Goal: Transaction & Acquisition: Download file/media

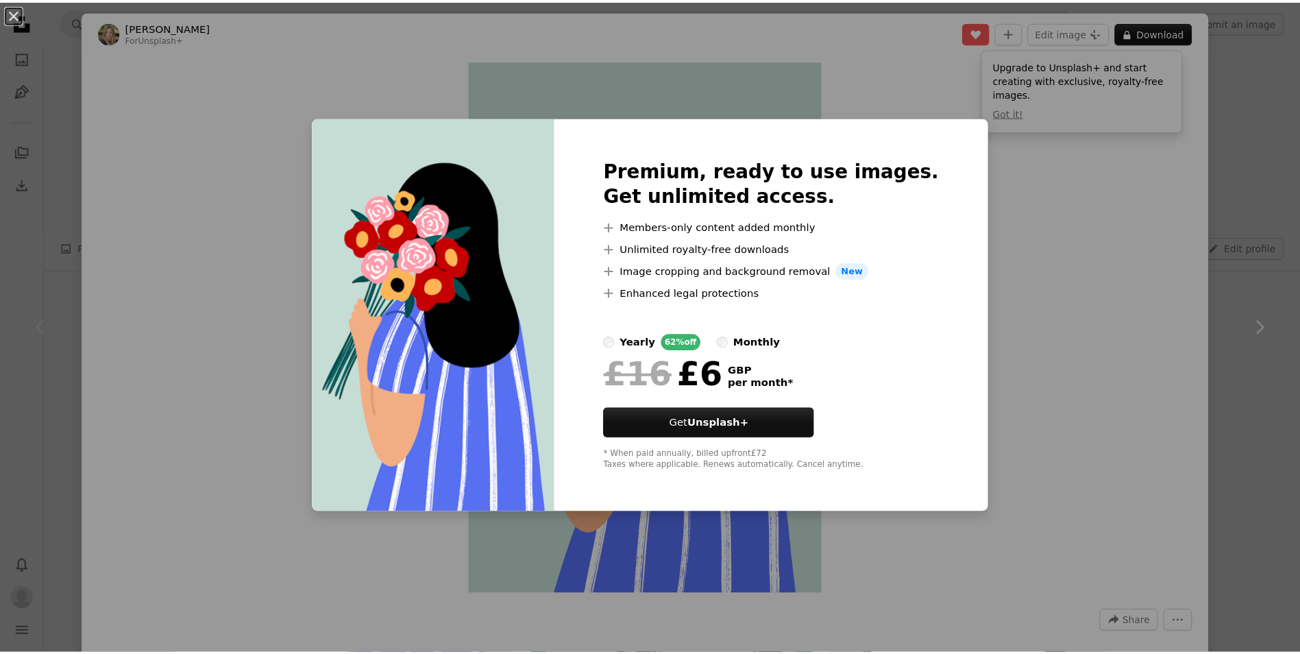
scroll to position [206, 0]
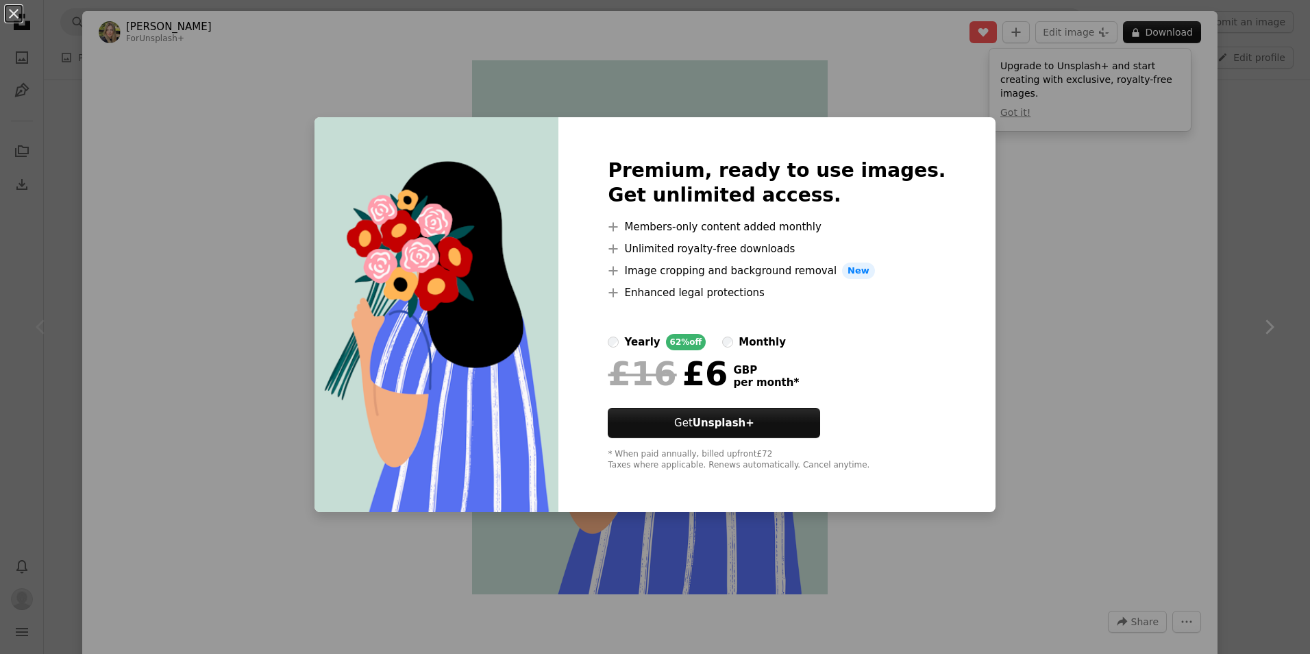
click at [1112, 235] on div "An X shape Premium, ready to use images. Get unlimited access. A plus sign Memb…" at bounding box center [655, 327] width 1310 height 654
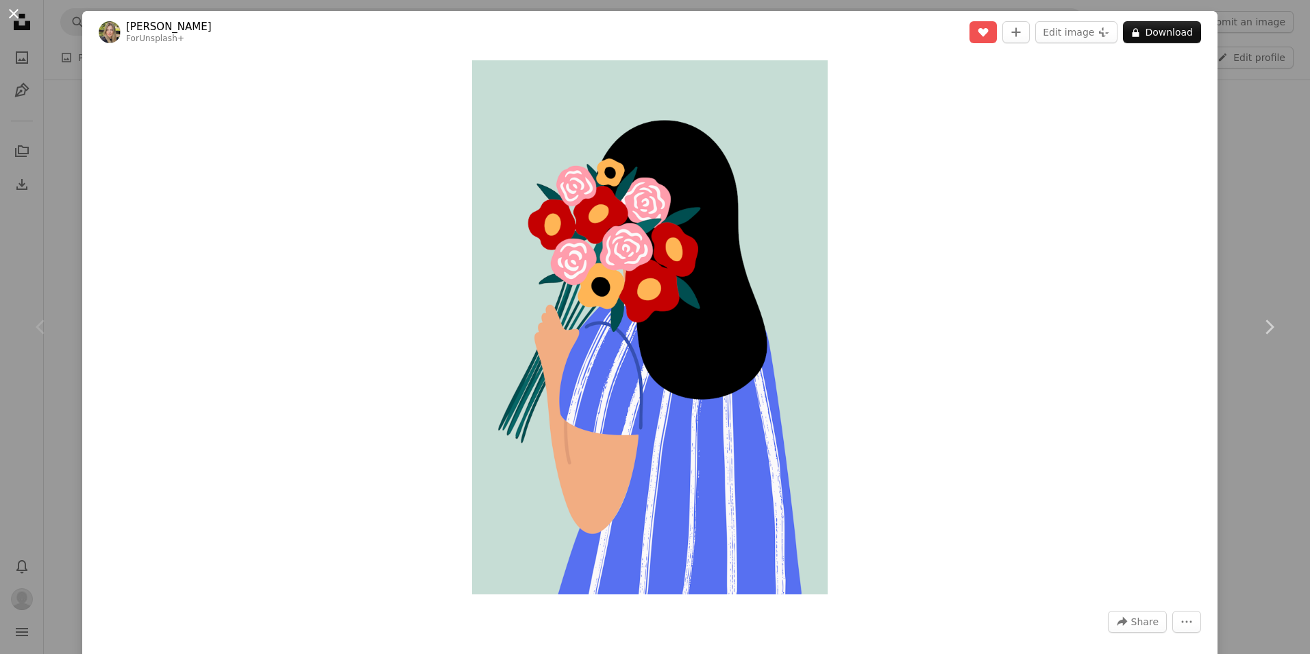
click at [12, 18] on button "An X shape" at bounding box center [13, 13] width 16 height 16
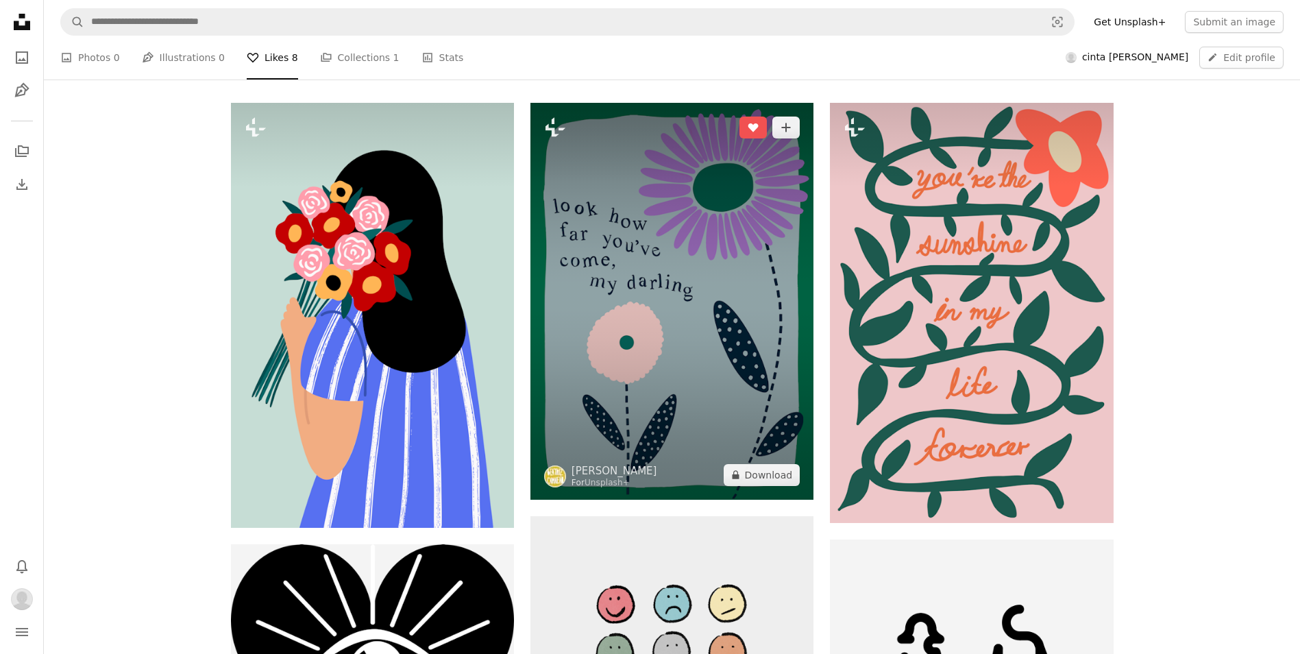
click at [684, 249] on img at bounding box center [671, 301] width 283 height 397
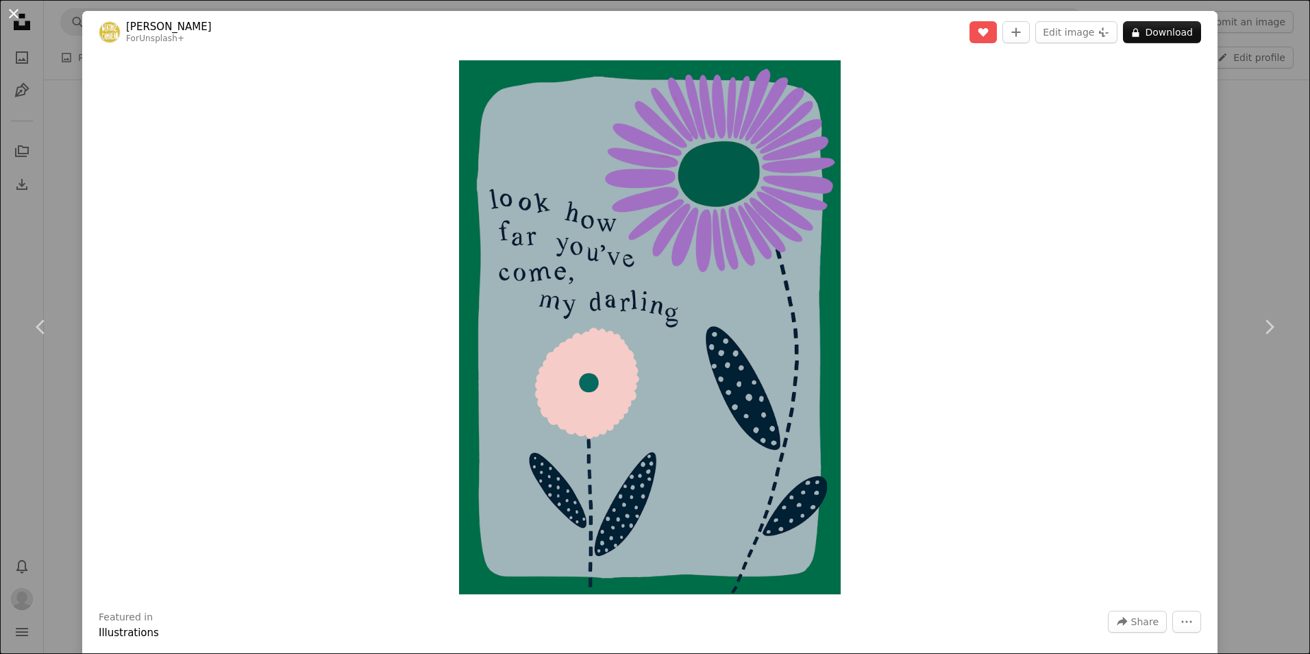
click at [22, 13] on button "An X shape" at bounding box center [13, 13] width 16 height 16
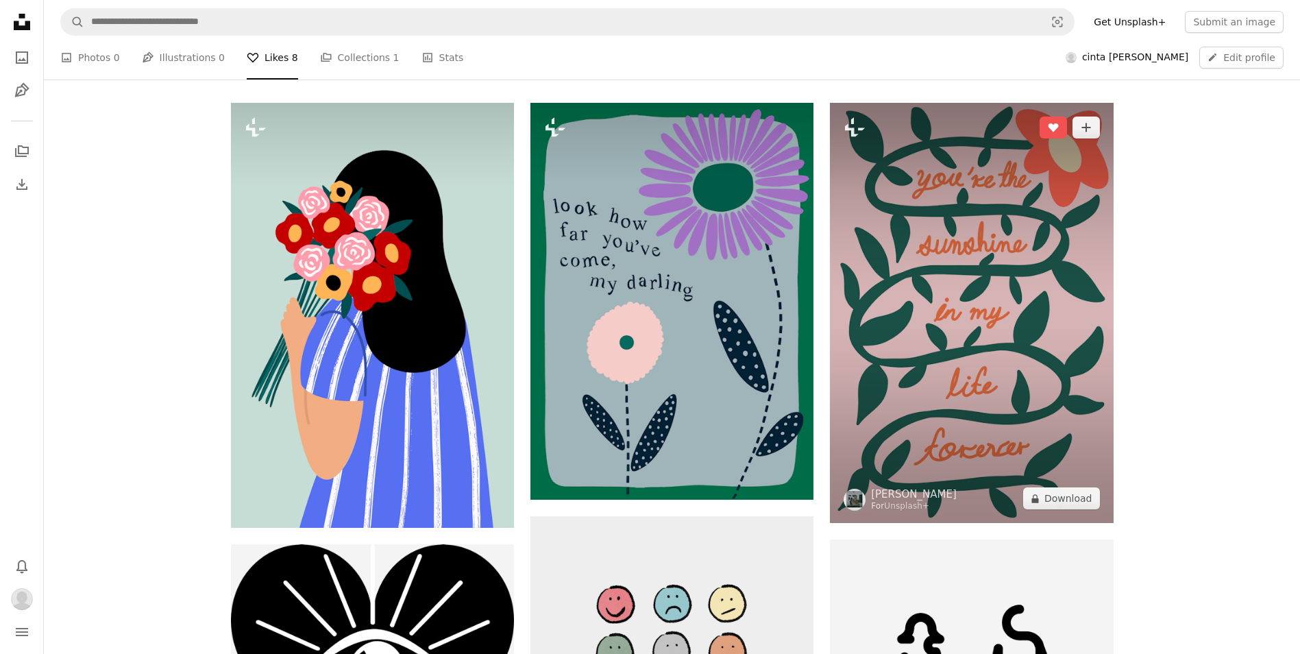
click at [947, 246] on img at bounding box center [971, 313] width 283 height 420
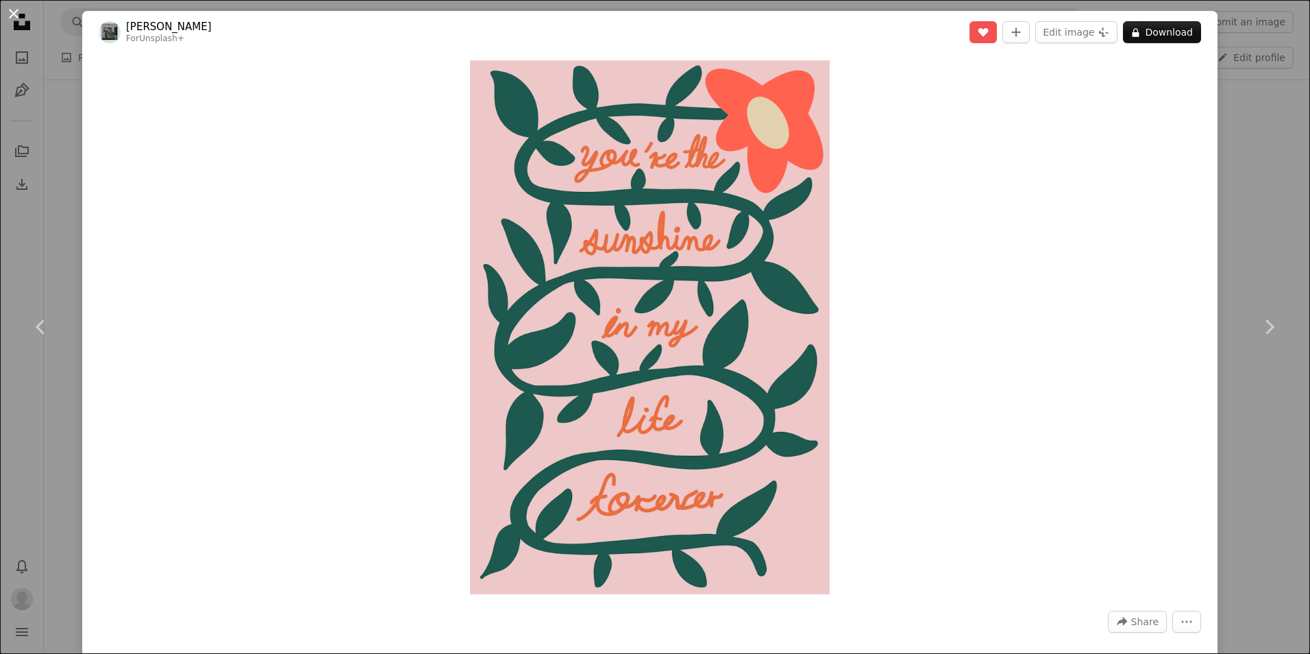
click at [12, 14] on button "An X shape" at bounding box center [13, 13] width 16 height 16
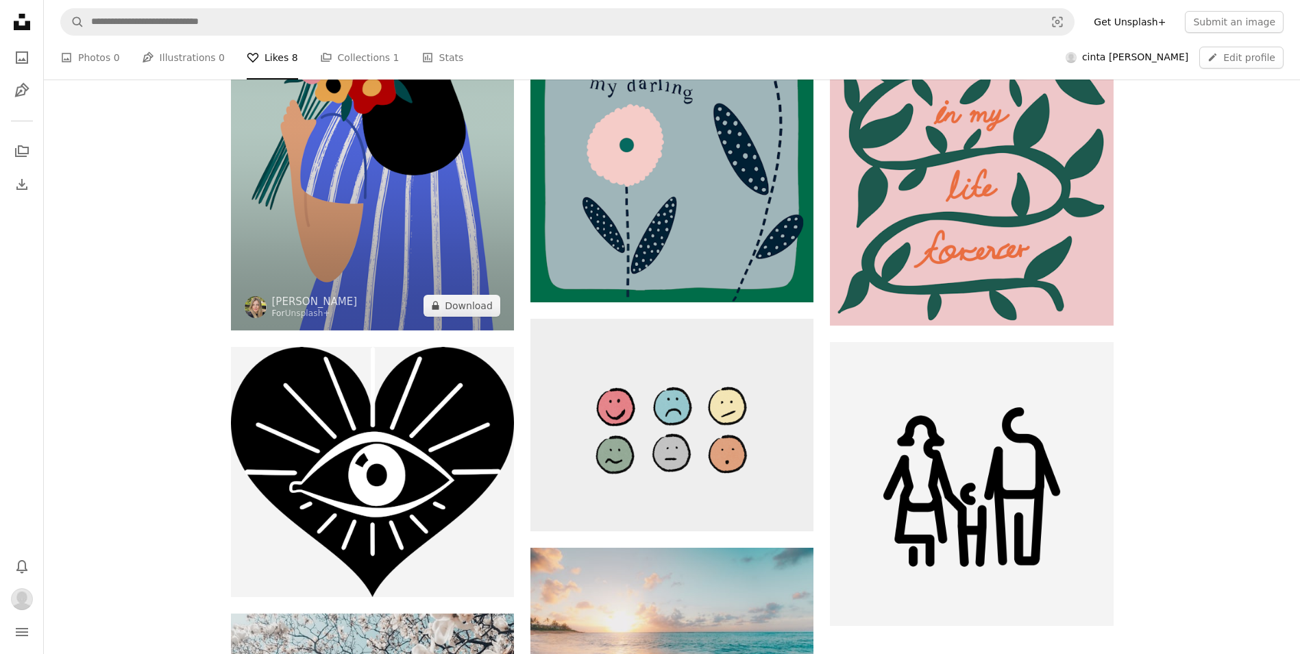
scroll to position [411, 0]
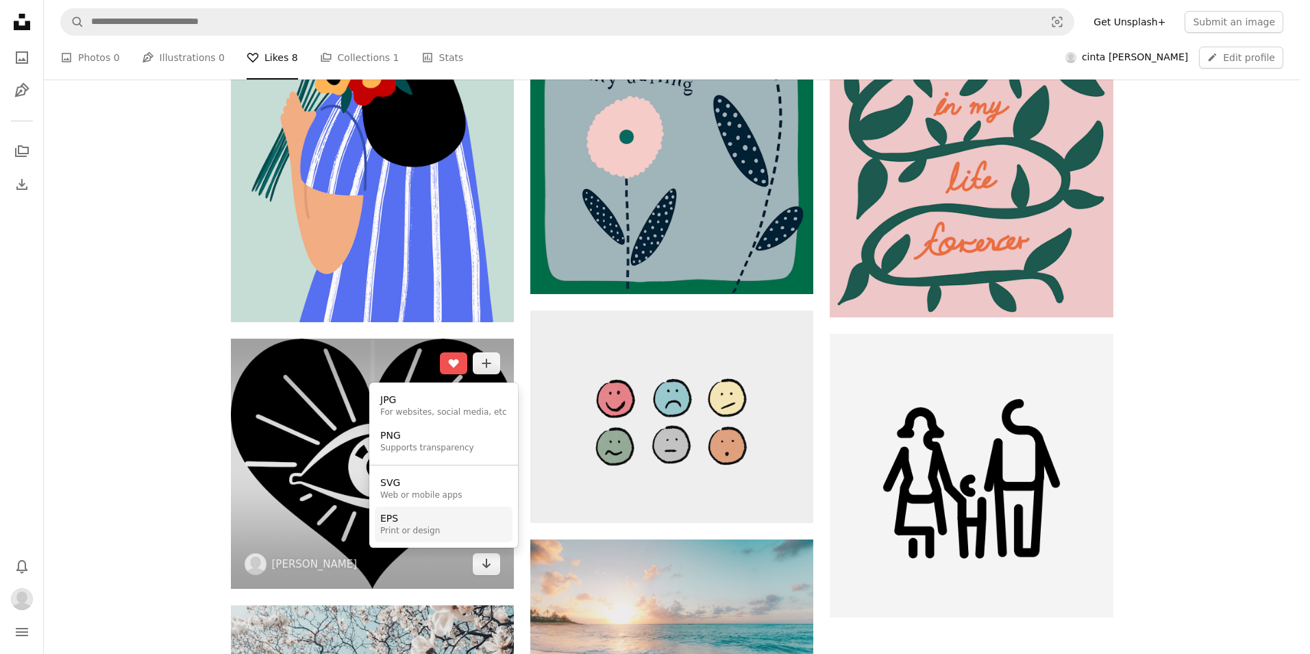
click at [453, 517] on link "EPS Print or design" at bounding box center [444, 524] width 138 height 36
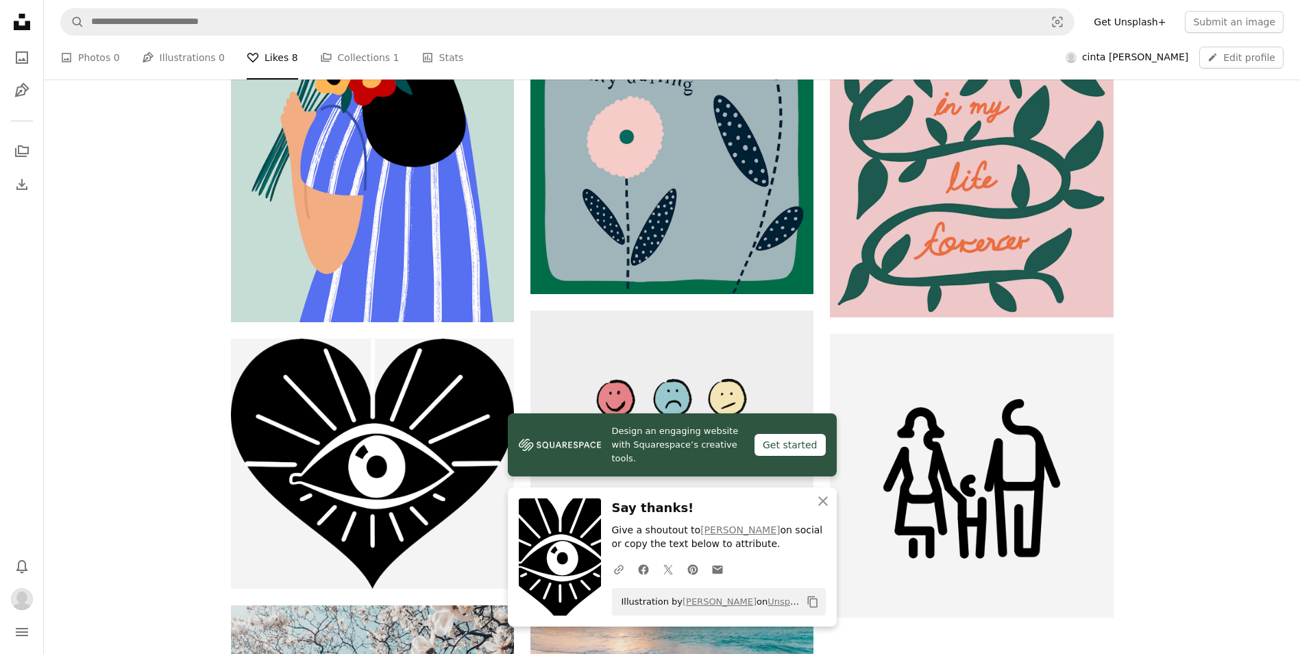
click at [1190, 144] on div "Plus sign for Unsplash+ A heart A plus sign [PERSON_NAME] For Unsplash+ A lock …" at bounding box center [672, 428] width 1256 height 1062
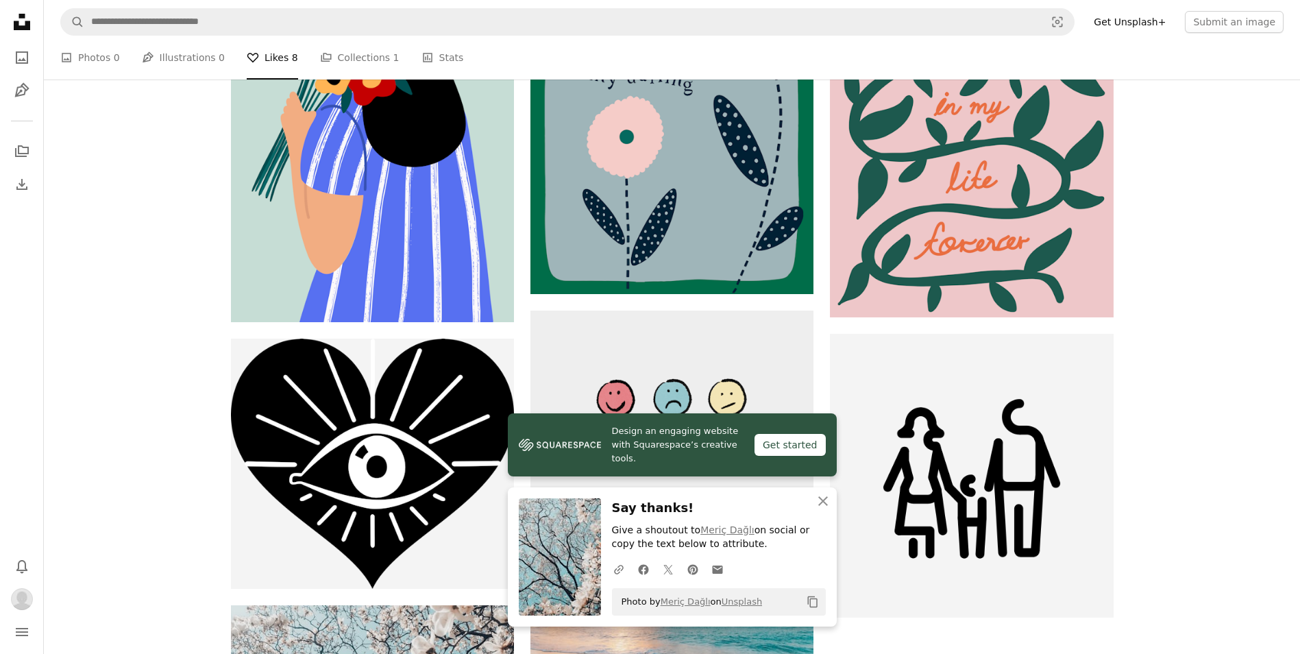
scroll to position [88, 0]
click at [337, 79] on link "A stack of folders Collections 1" at bounding box center [359, 58] width 79 height 44
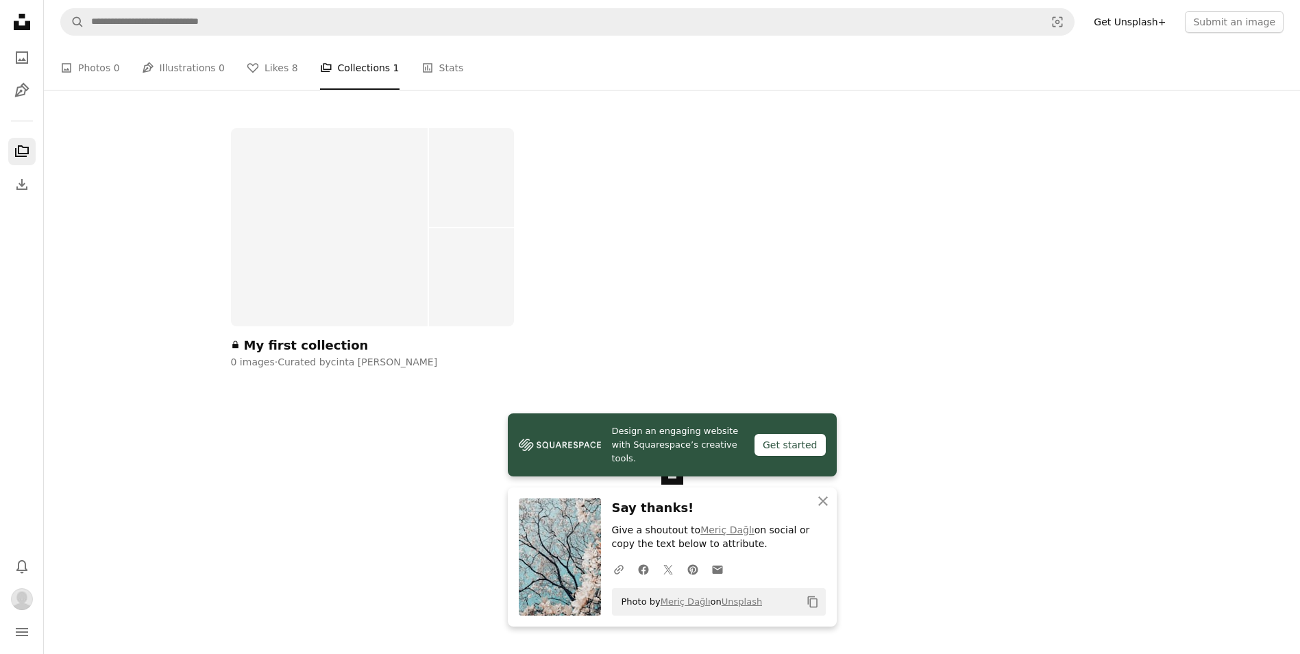
click at [271, 90] on link "A heart Likes 8" at bounding box center [272, 68] width 51 height 44
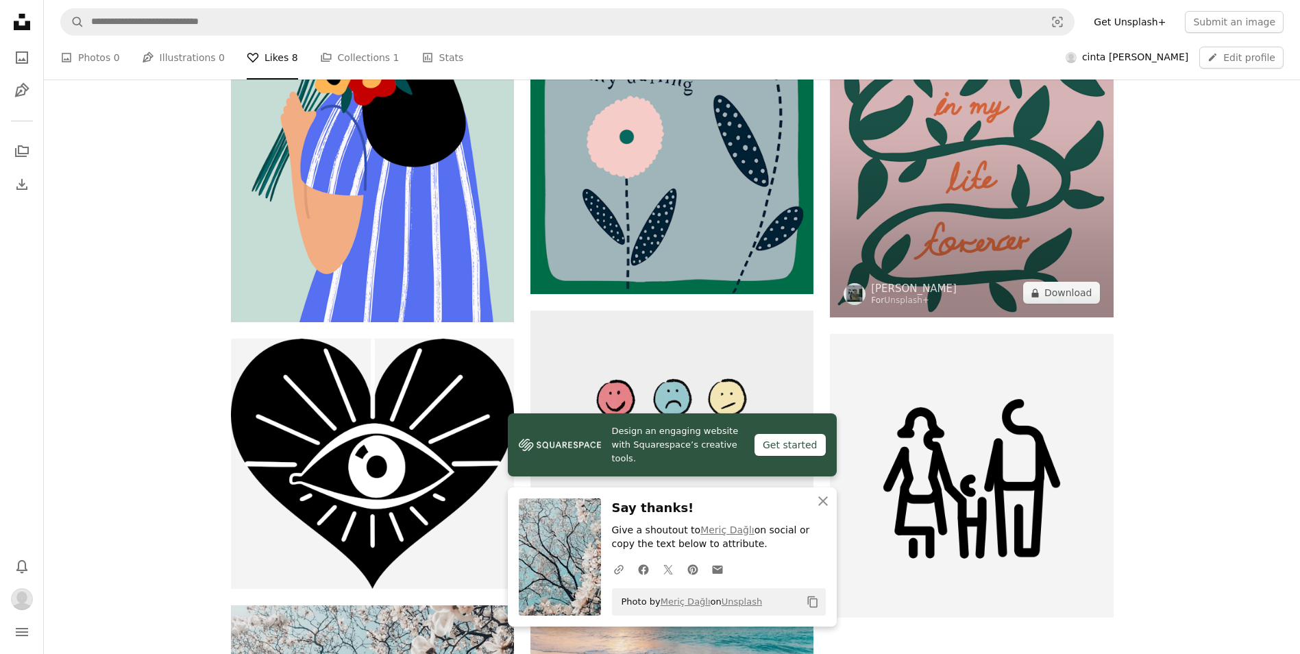
scroll to position [206, 0]
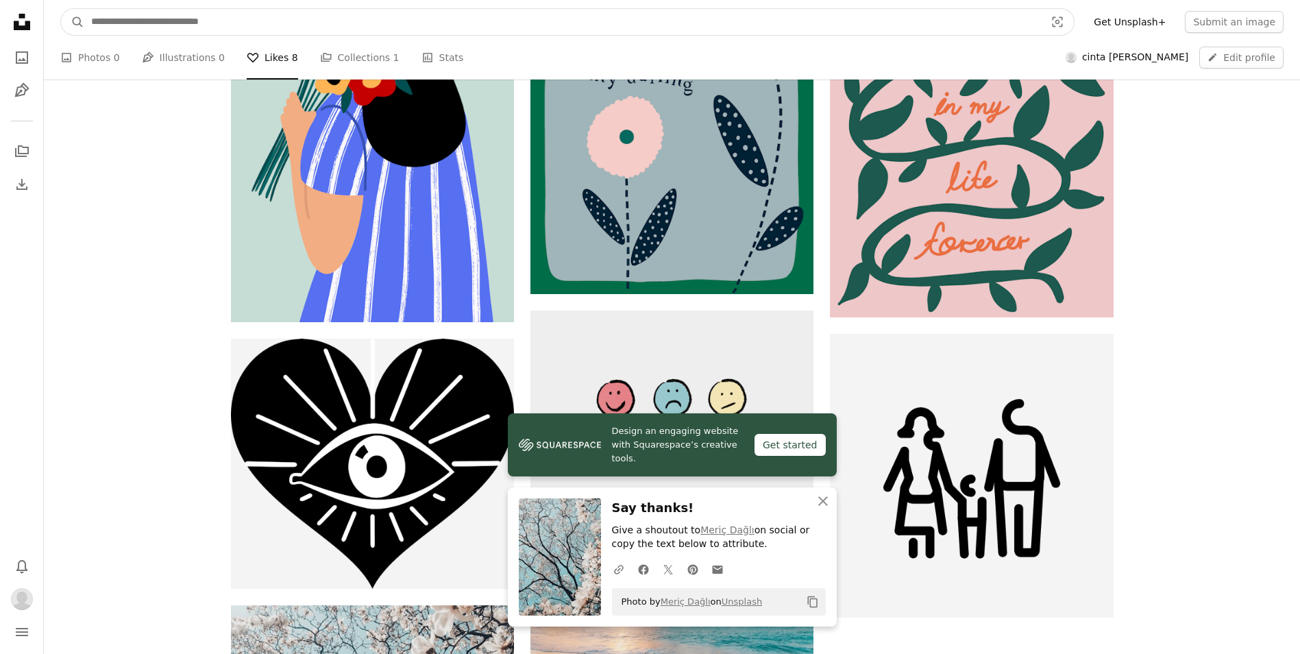
click at [175, 27] on input "Find visuals sitewide" at bounding box center [562, 22] width 957 height 26
type input "**********"
click at [61, 9] on button "A magnifying glass" at bounding box center [72, 22] width 23 height 26
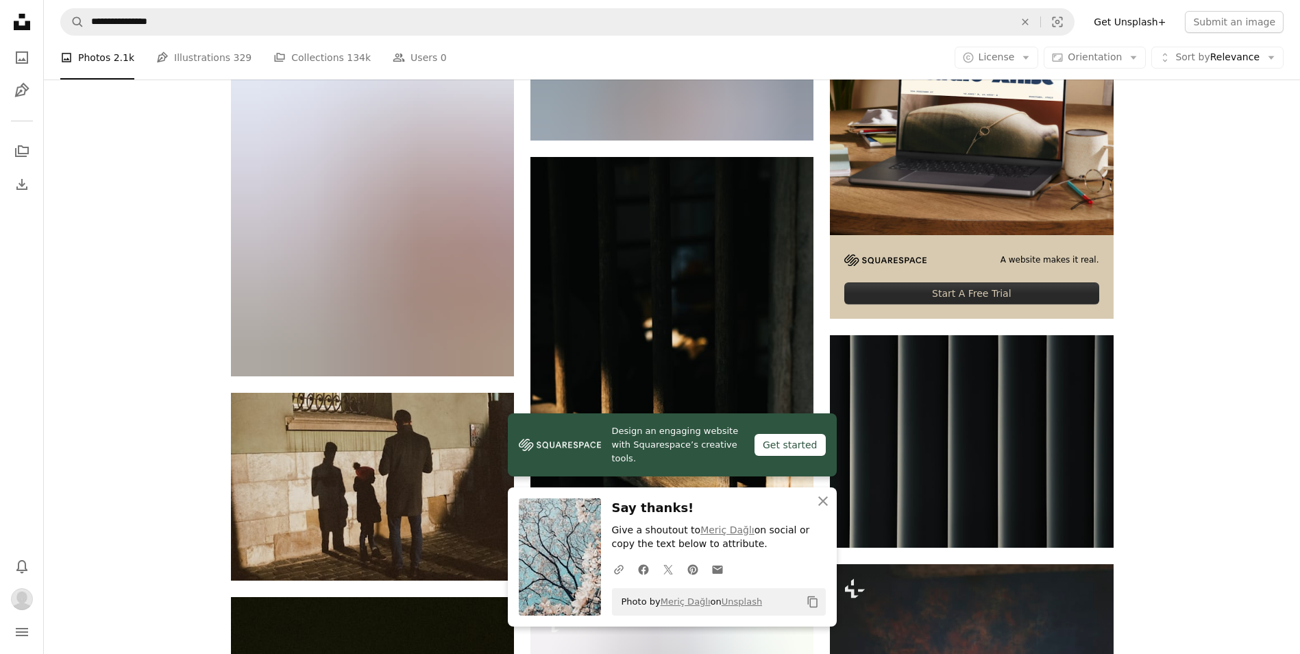
scroll to position [69, 0]
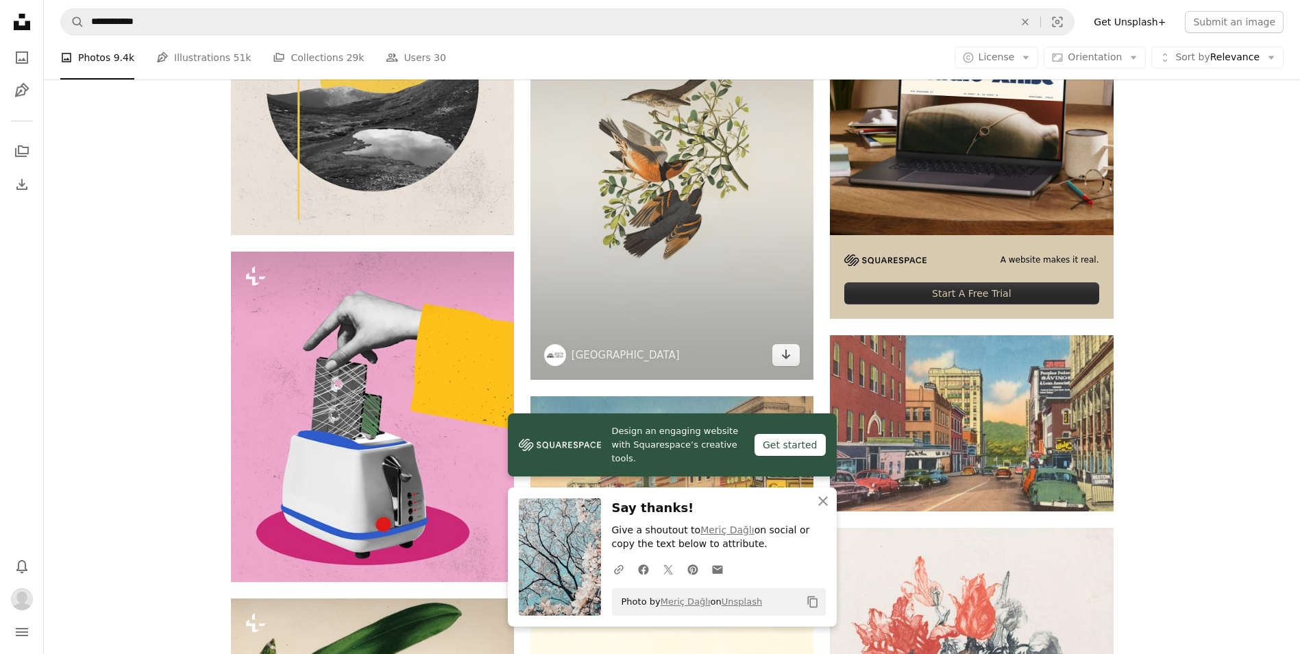
scroll to position [548, 0]
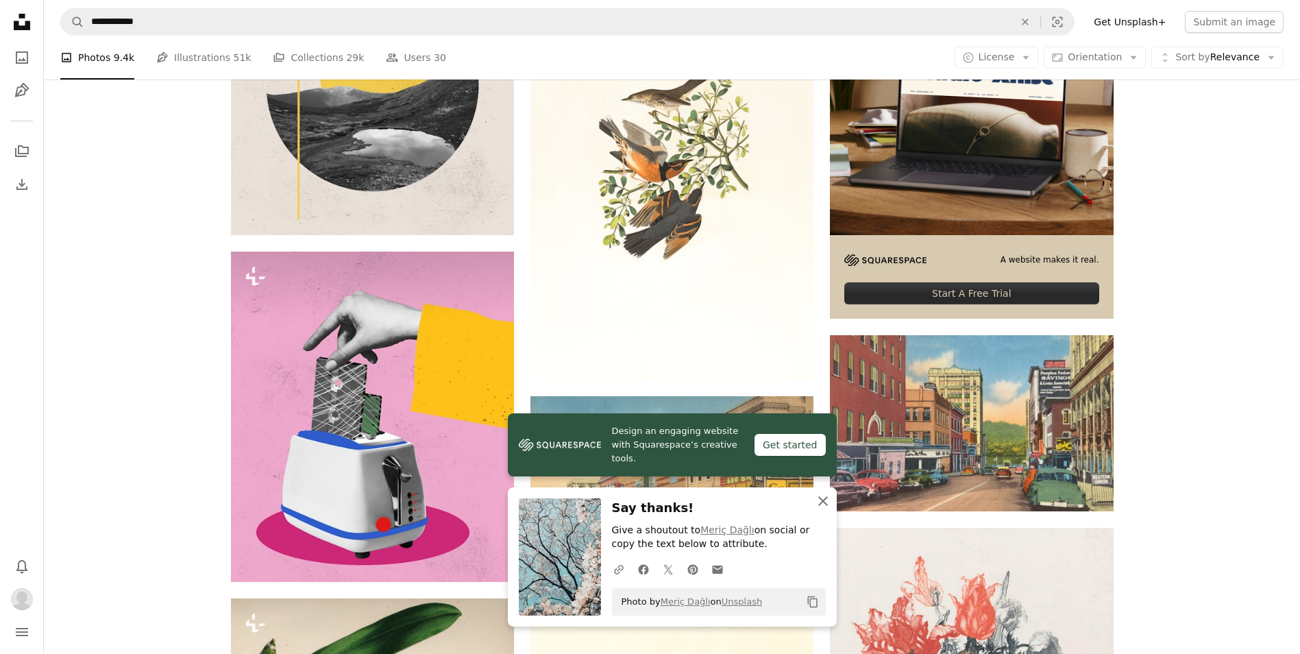
click at [830, 504] on button "An X shape Close" at bounding box center [822, 500] width 27 height 27
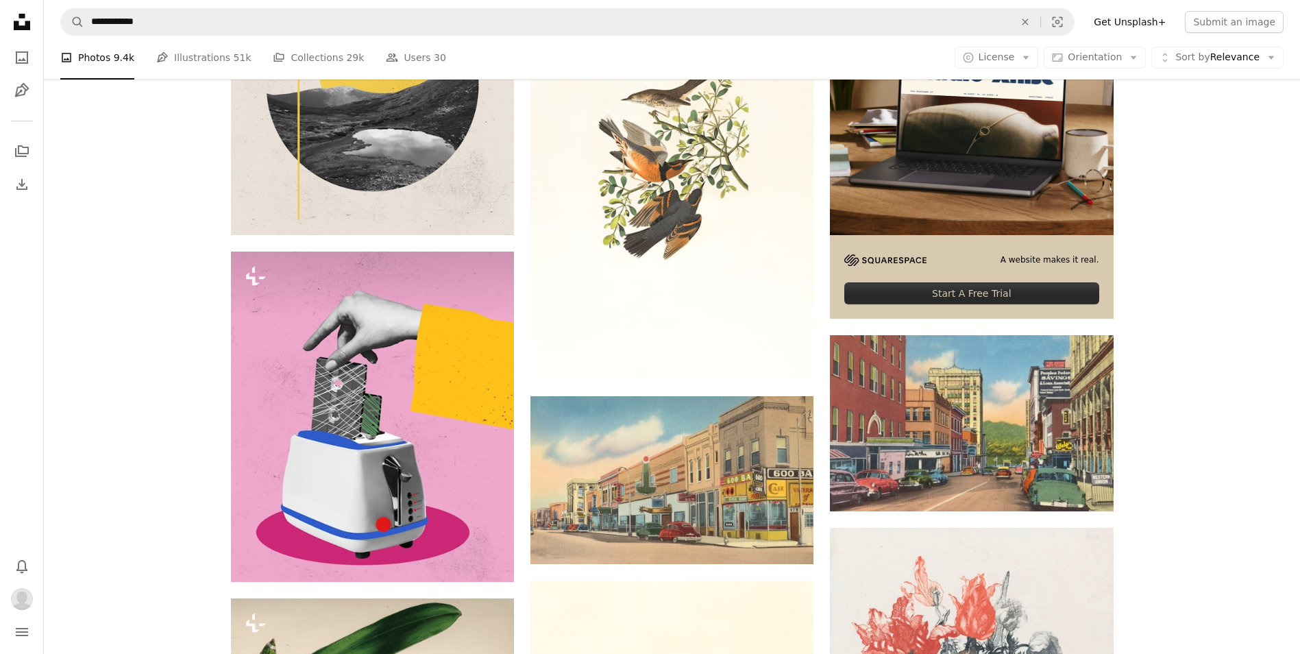
scroll to position [0, 0]
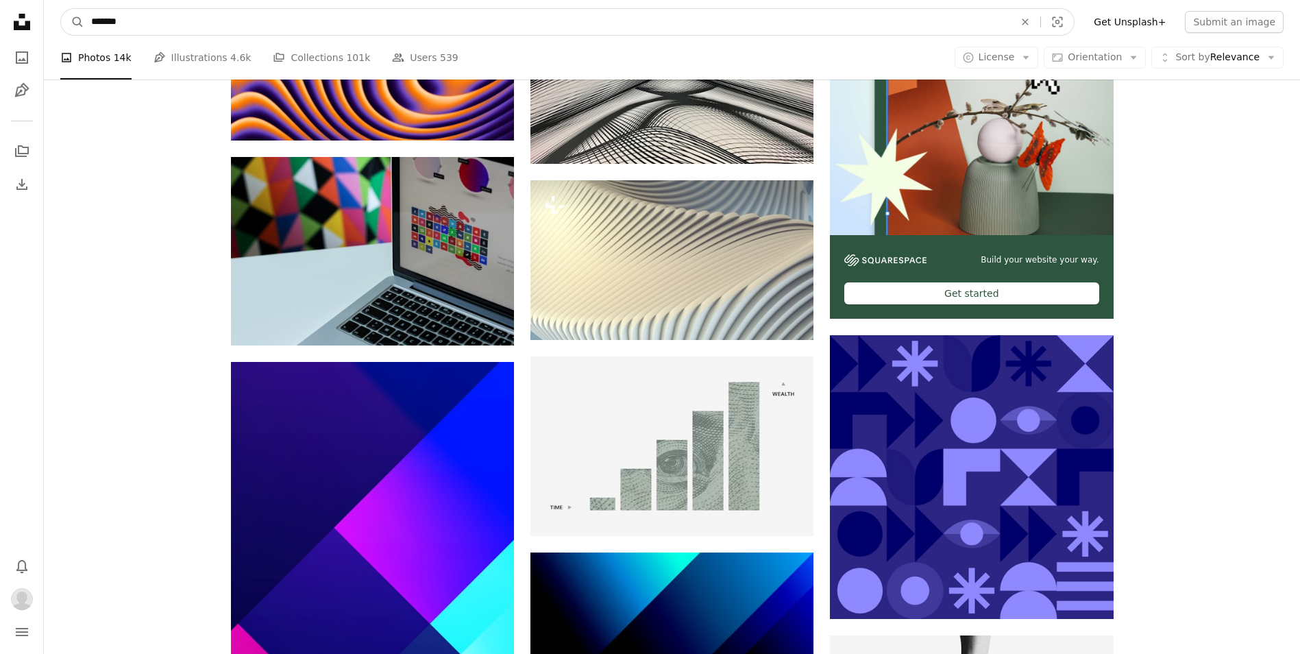
click at [352, 18] on input "*******" at bounding box center [547, 22] width 926 height 26
drag, startPoint x: 256, startPoint y: 22, endPoint x: 48, endPoint y: 10, distance: 208.0
click at [48, 10] on nav "A magnifying glass ******* An X shape Visual search Filters Get Unsplash+ Submi…" at bounding box center [672, 22] width 1256 height 44
type input "**********"
click at [61, 9] on button "A magnifying glass" at bounding box center [72, 22] width 23 height 26
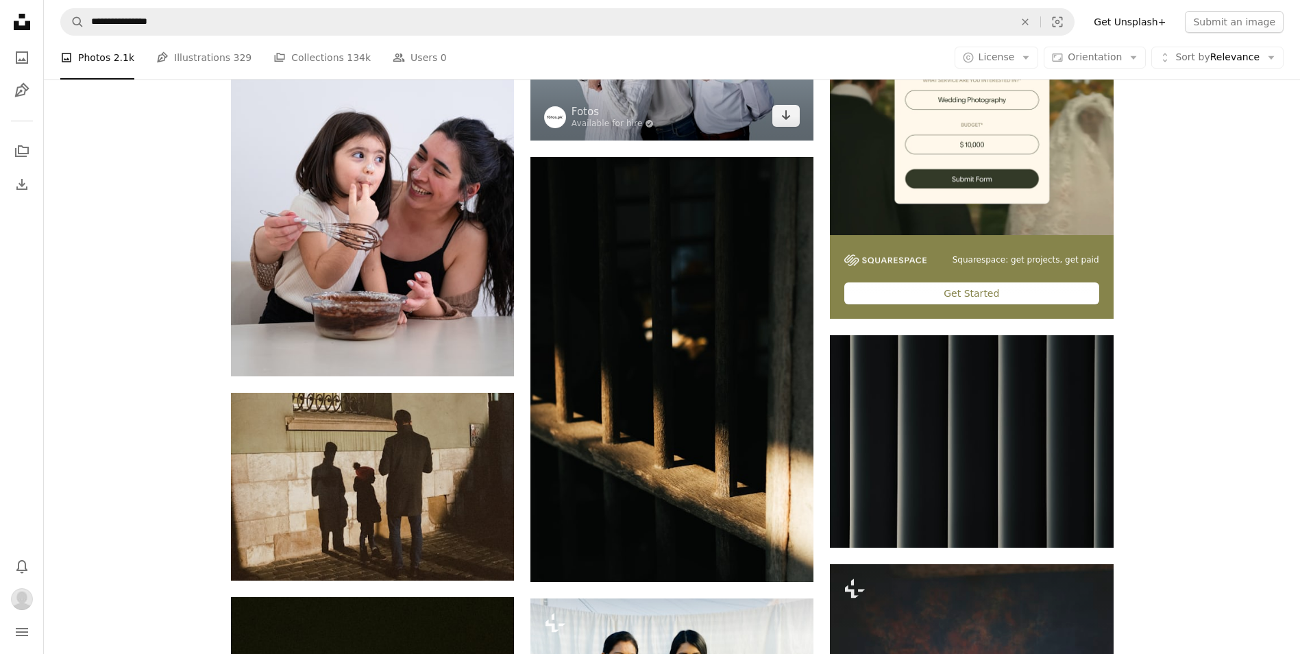
scroll to position [2330, 0]
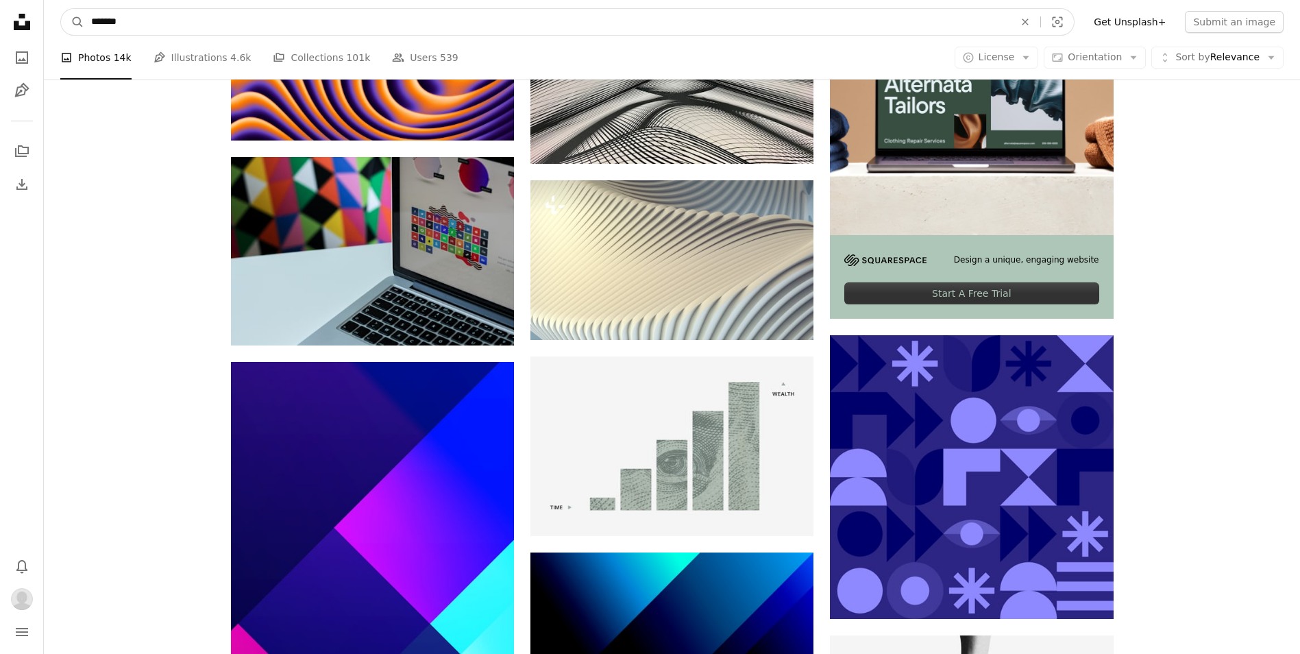
click at [169, 18] on input "*******" at bounding box center [547, 22] width 926 height 26
drag, startPoint x: 145, startPoint y: 21, endPoint x: 58, endPoint y: 26, distance: 87.9
click at [58, 26] on nav "A magnifying glass ******* An X shape Visual search Filters Get Unsplash+ Submi…" at bounding box center [672, 22] width 1256 height 44
type input "**********"
click at [61, 9] on button "A magnifying glass" at bounding box center [72, 22] width 23 height 26
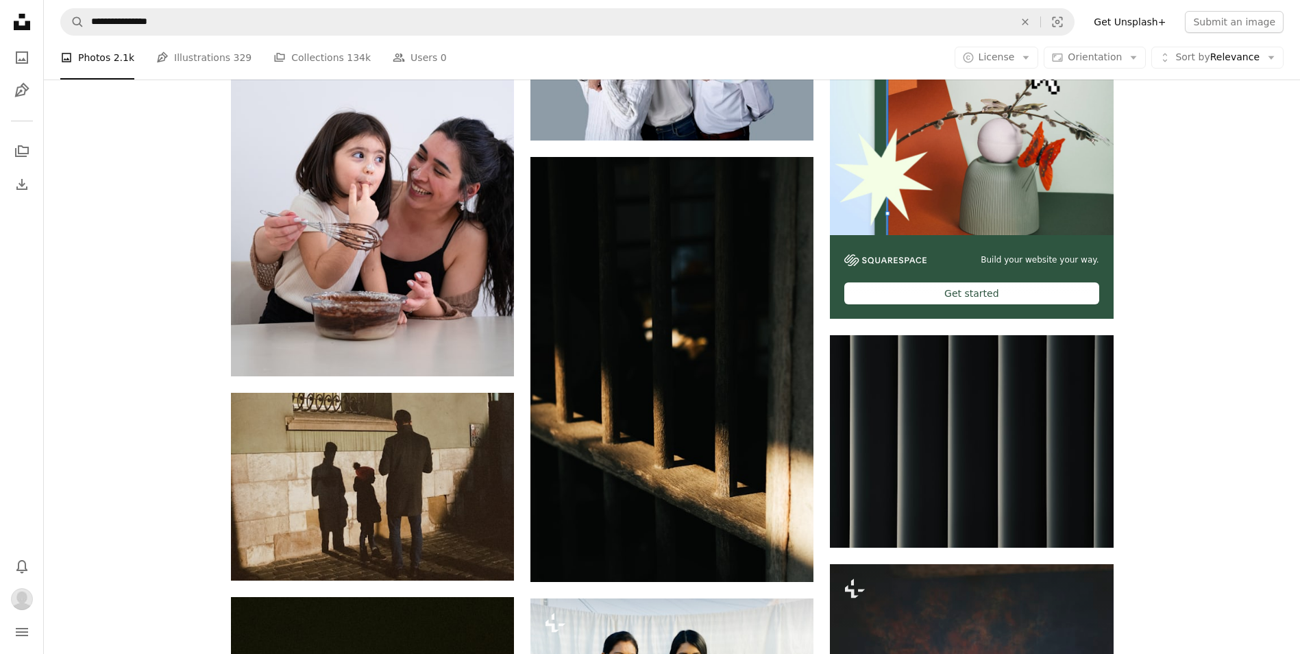
scroll to position [5, 0]
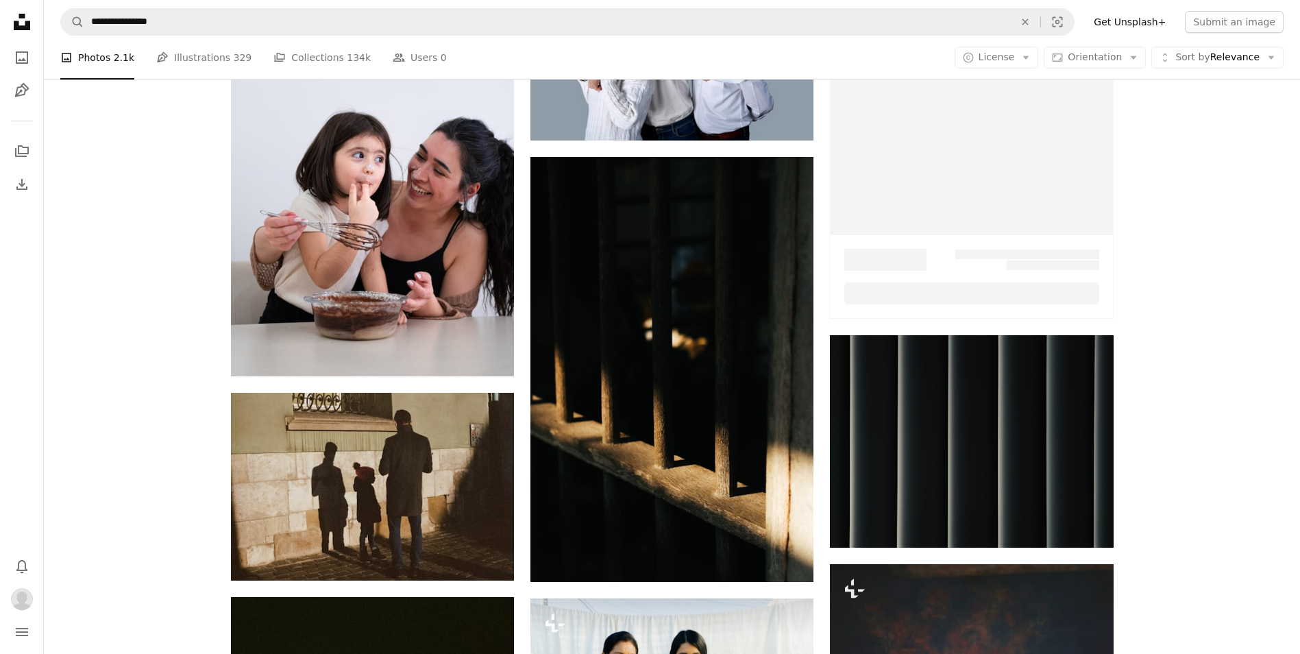
scroll to position [5, 0]
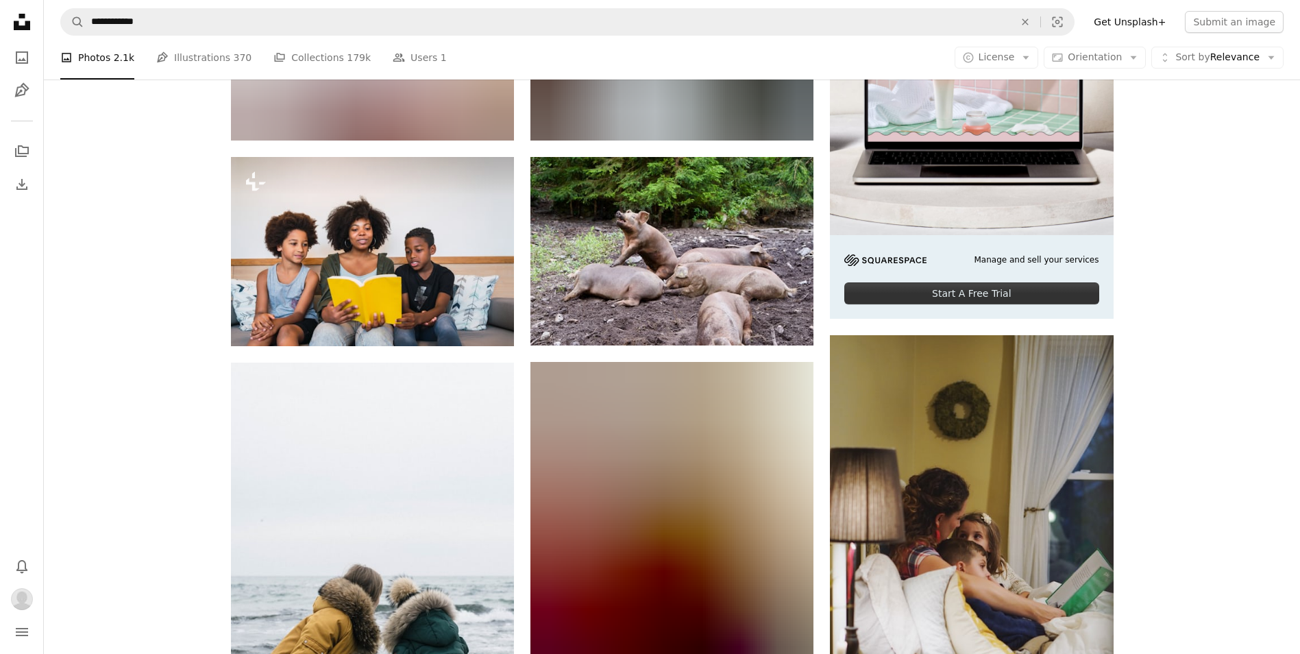
scroll to position [69, 0]
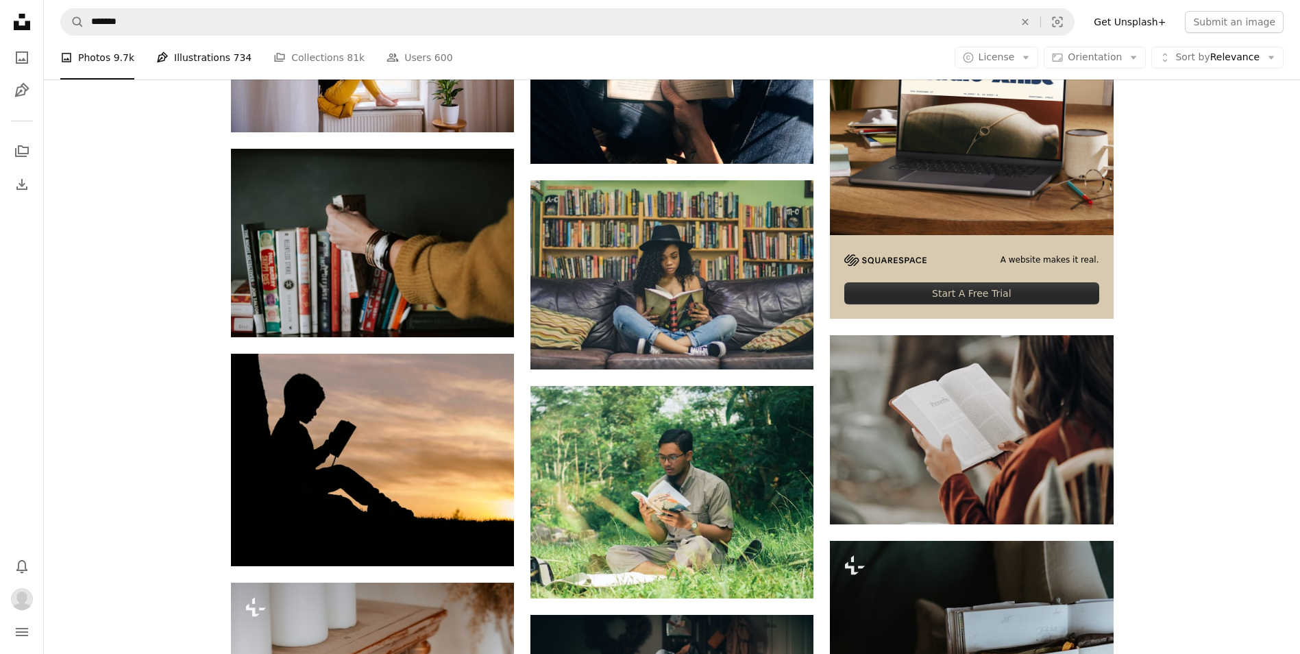
click at [210, 79] on link "Pen Tool Illustrations 734" at bounding box center [203, 58] width 95 height 44
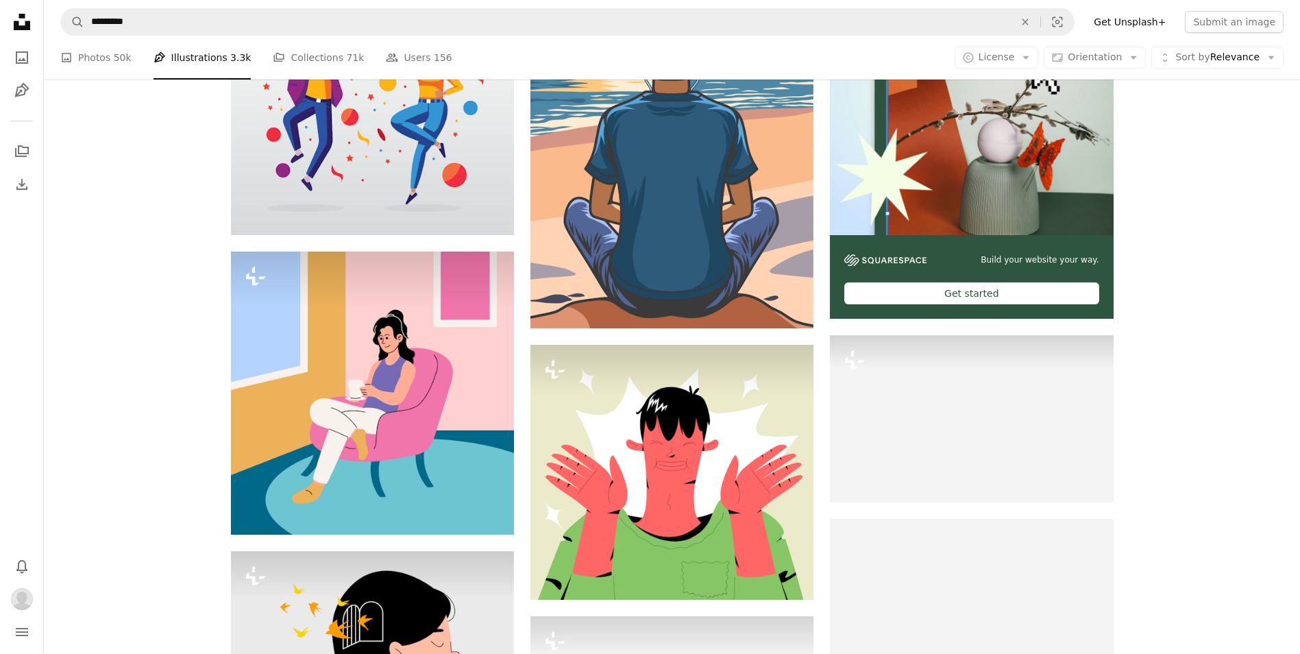
scroll to position [1302, 0]
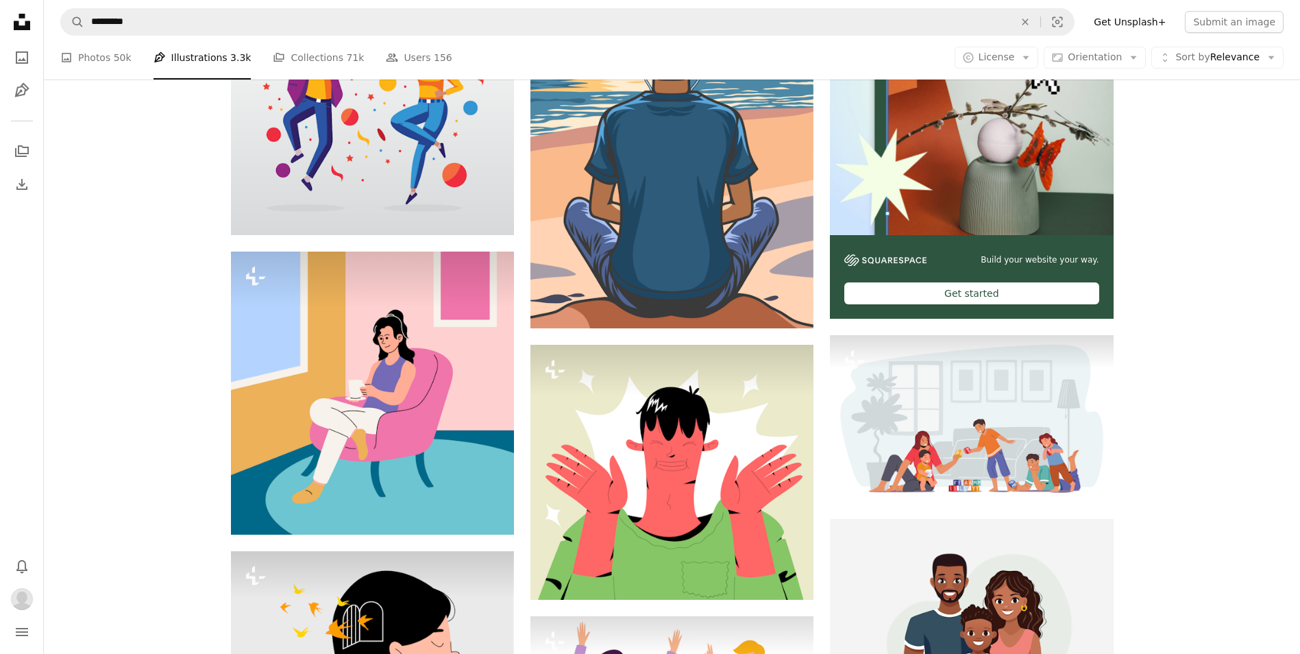
click at [20, 31] on icon "Unsplash logo Unsplash Home" at bounding box center [21, 21] width 27 height 27
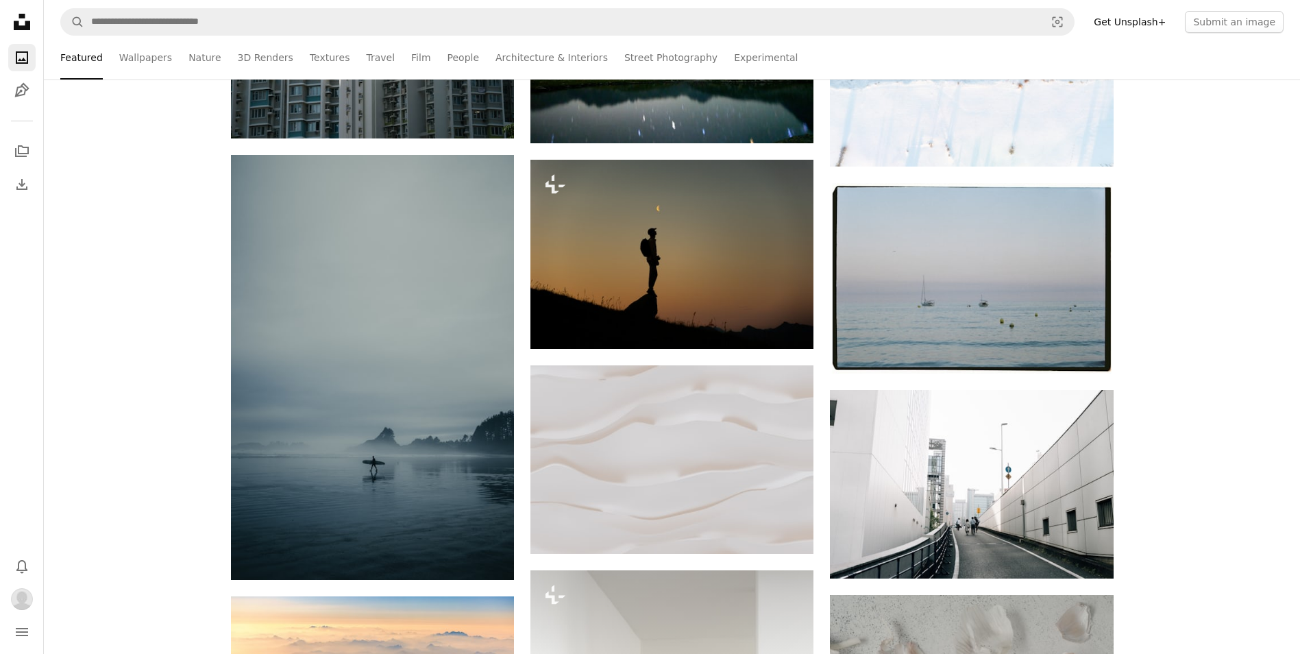
click at [20, 62] on icon "Photos" at bounding box center [22, 57] width 12 height 12
click at [15, 91] on icon "Pen Tool" at bounding box center [22, 90] width 16 height 16
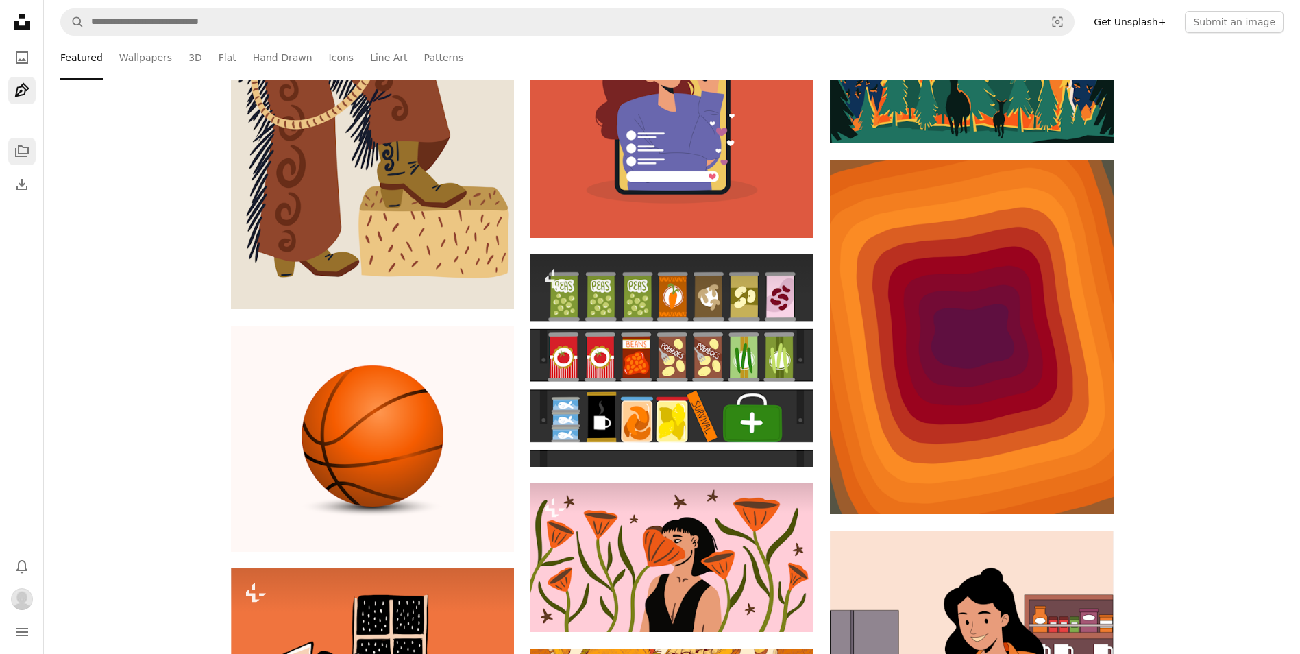
click at [21, 148] on icon "A stack of folders" at bounding box center [22, 151] width 16 height 16
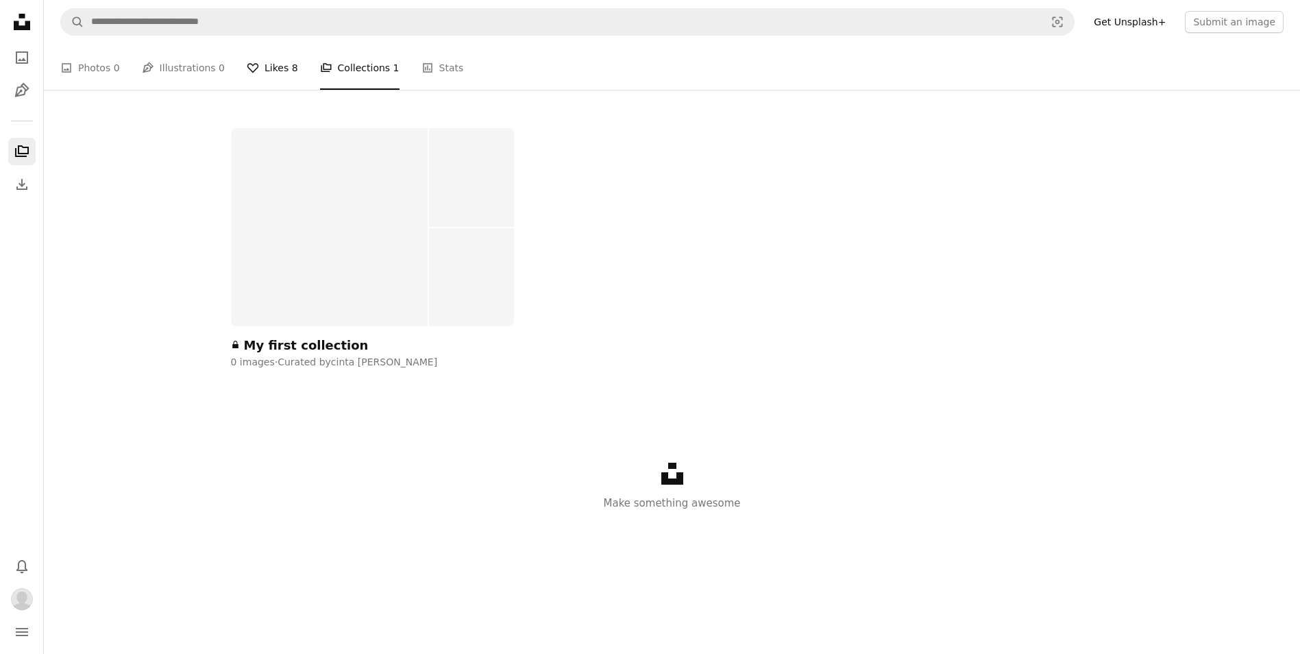
click at [292, 75] on span "8" at bounding box center [295, 67] width 6 height 15
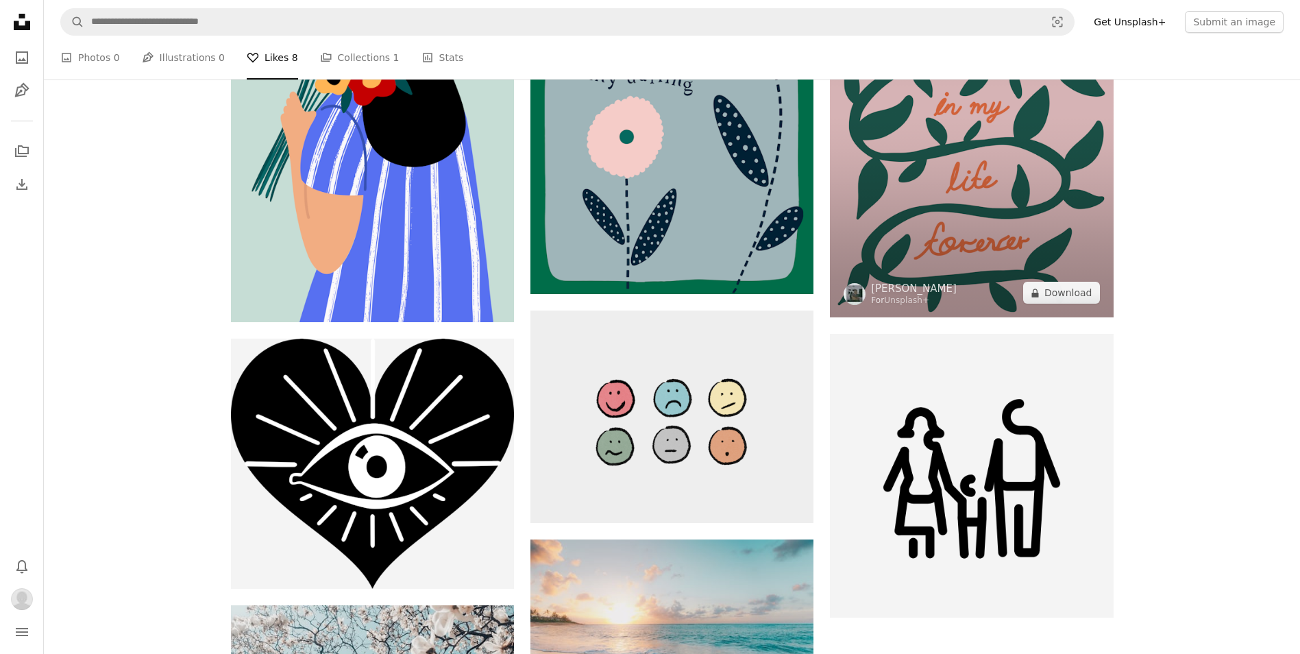
click at [1023, 317] on img at bounding box center [971, 107] width 283 height 420
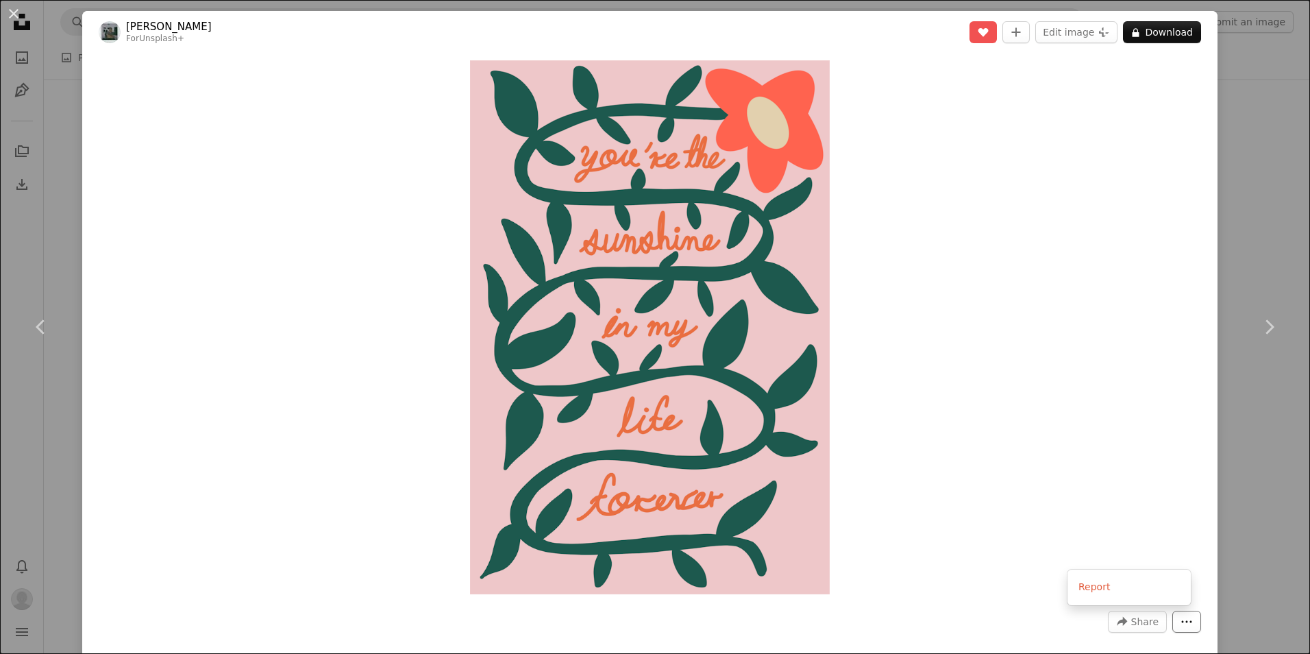
click at [1181, 617] on icon "More Actions" at bounding box center [1187, 621] width 12 height 12
click at [749, 378] on dialog "An X shape Chevron left Chevron right [PERSON_NAME] For Unsplash+ A heart A plu…" at bounding box center [655, 327] width 1310 height 654
click at [9, 12] on button "An X shape" at bounding box center [13, 13] width 16 height 16
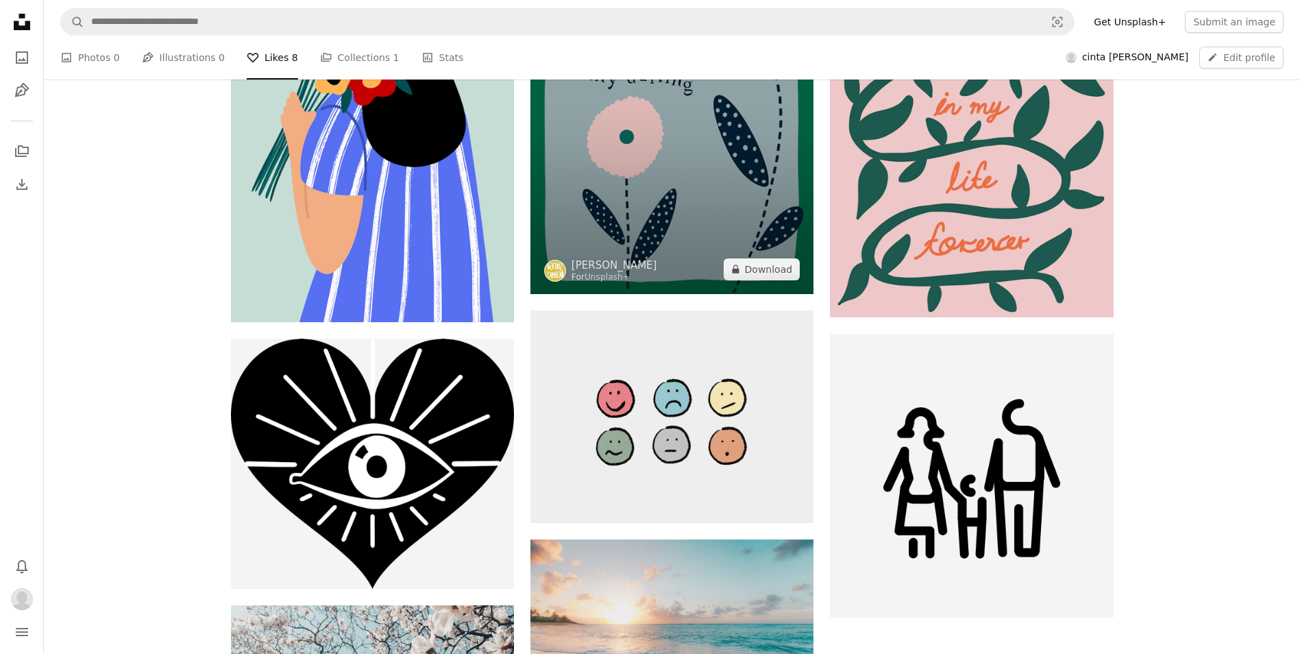
scroll to position [411, 0]
click at [611, 266] on link "[PERSON_NAME]" at bounding box center [615, 265] width 86 height 14
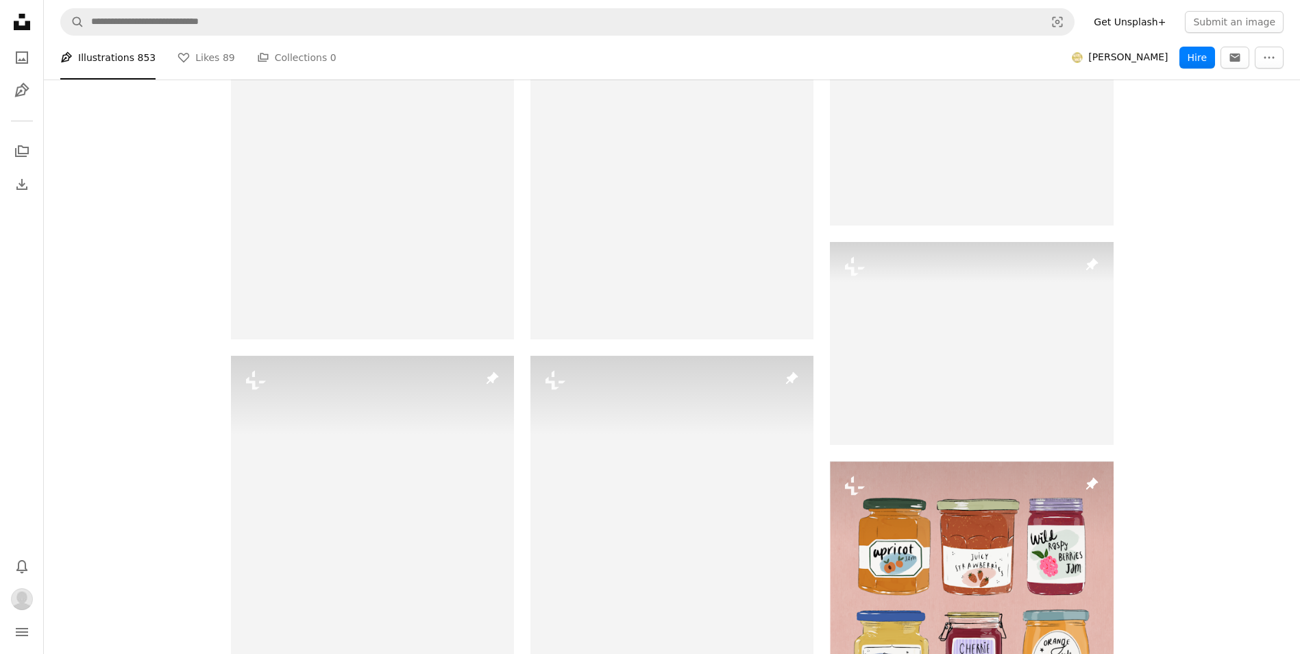
scroll to position [3290, 0]
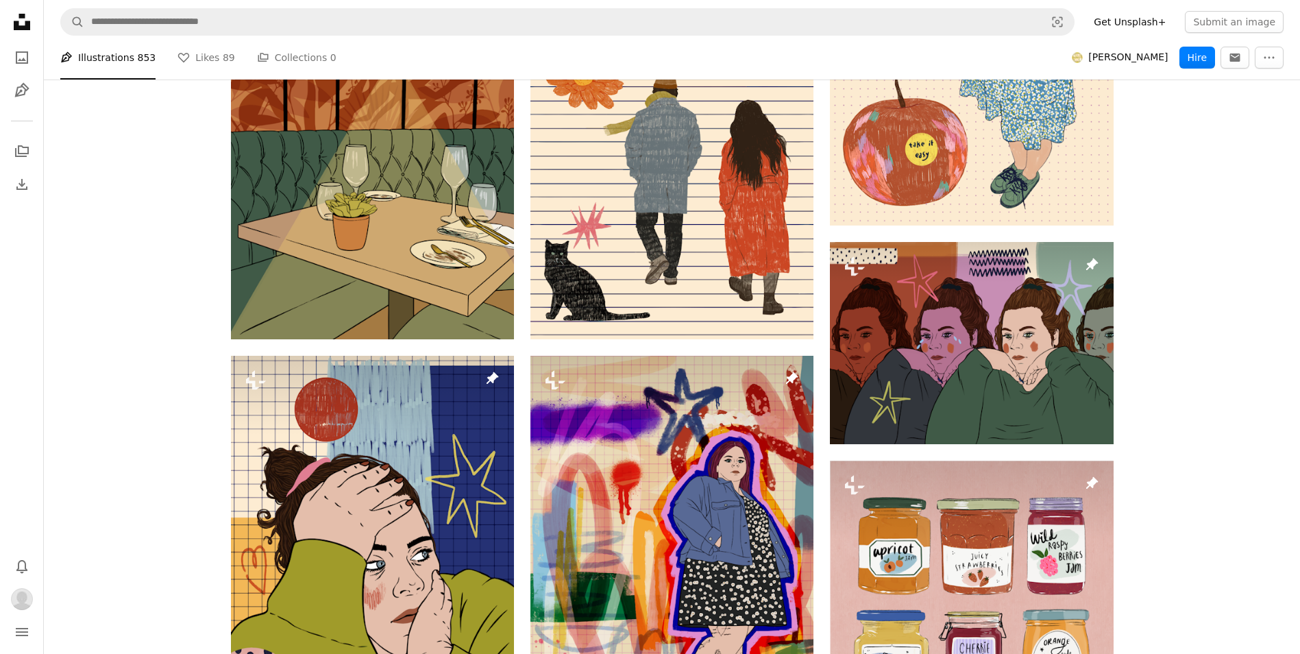
scroll to position [411, 0]
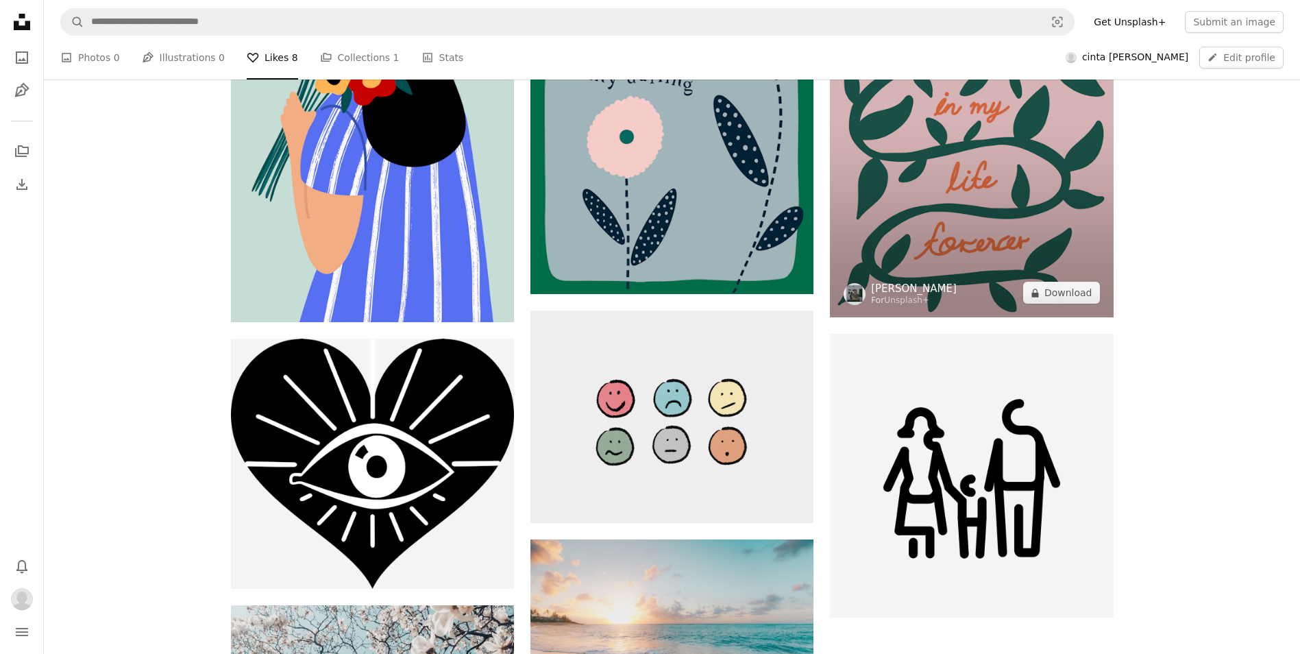
click at [905, 290] on link "[PERSON_NAME]" at bounding box center [914, 289] width 86 height 14
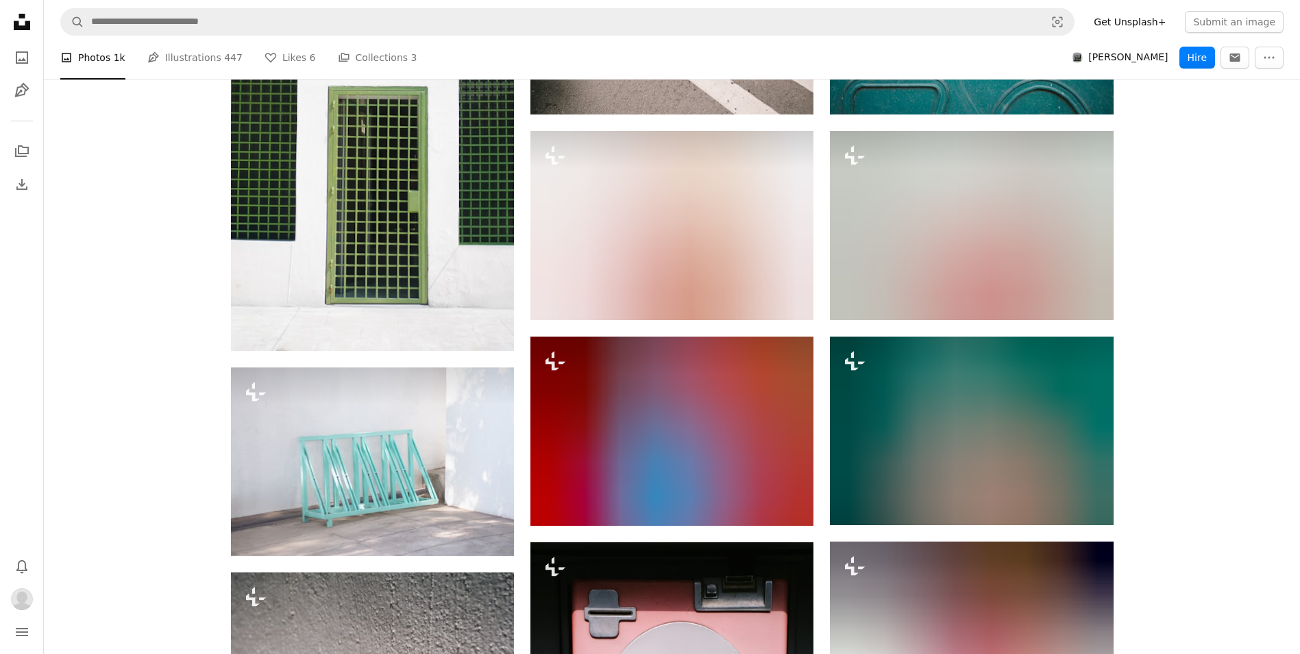
scroll to position [754, 0]
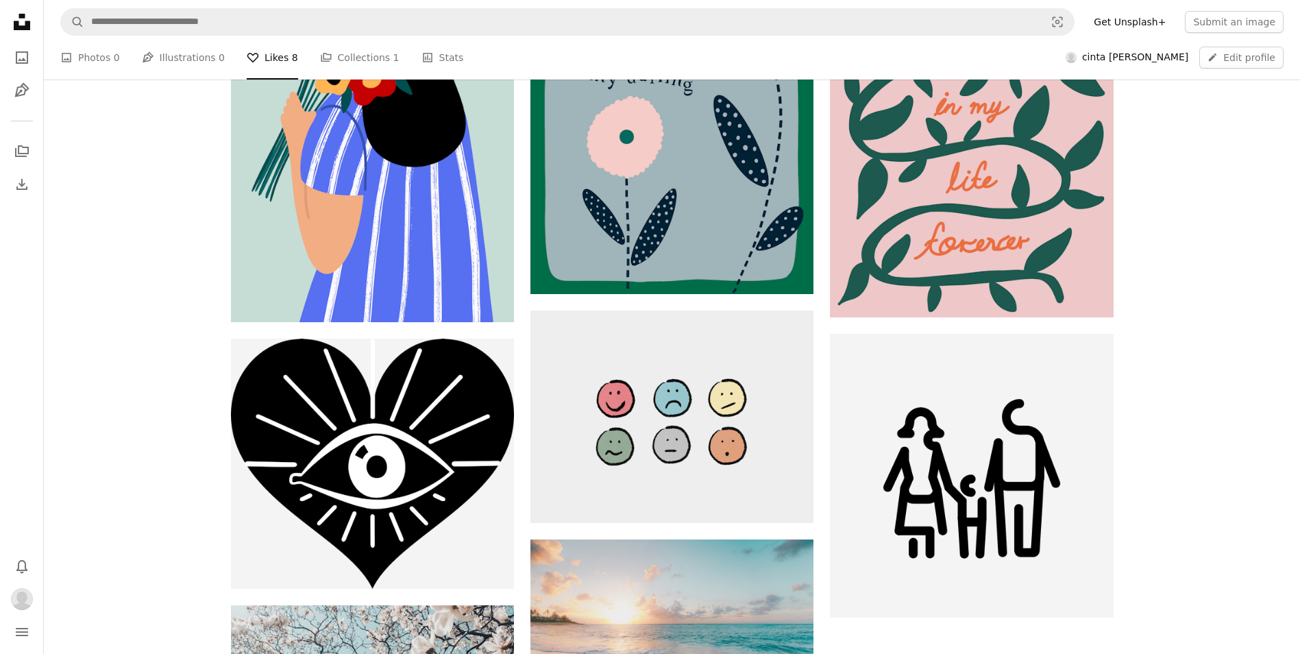
scroll to position [411, 0]
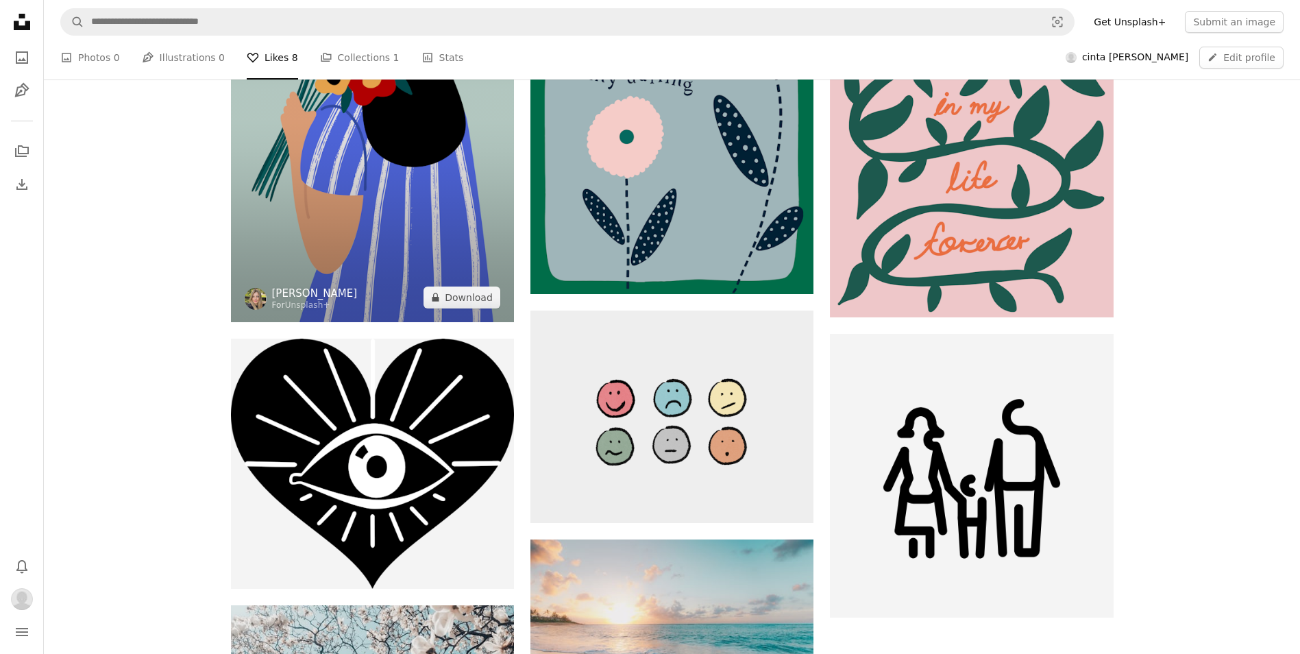
click at [328, 293] on link "[PERSON_NAME]" at bounding box center [315, 293] width 86 height 14
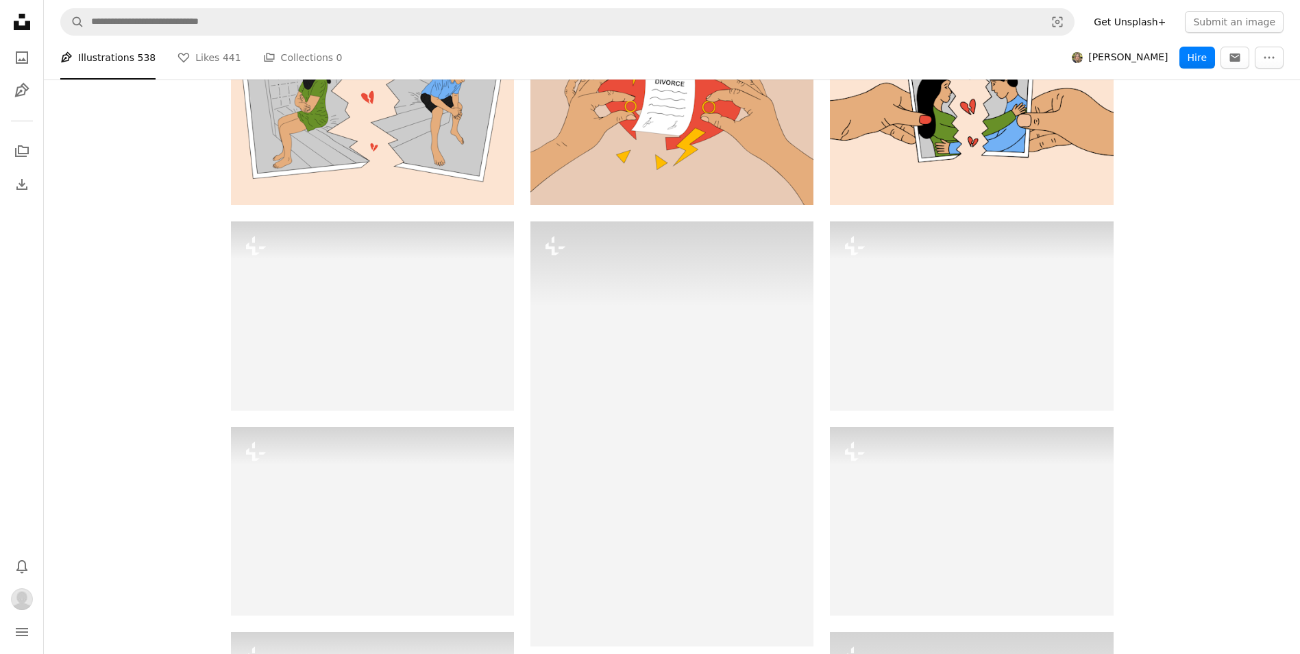
scroll to position [2193, 0]
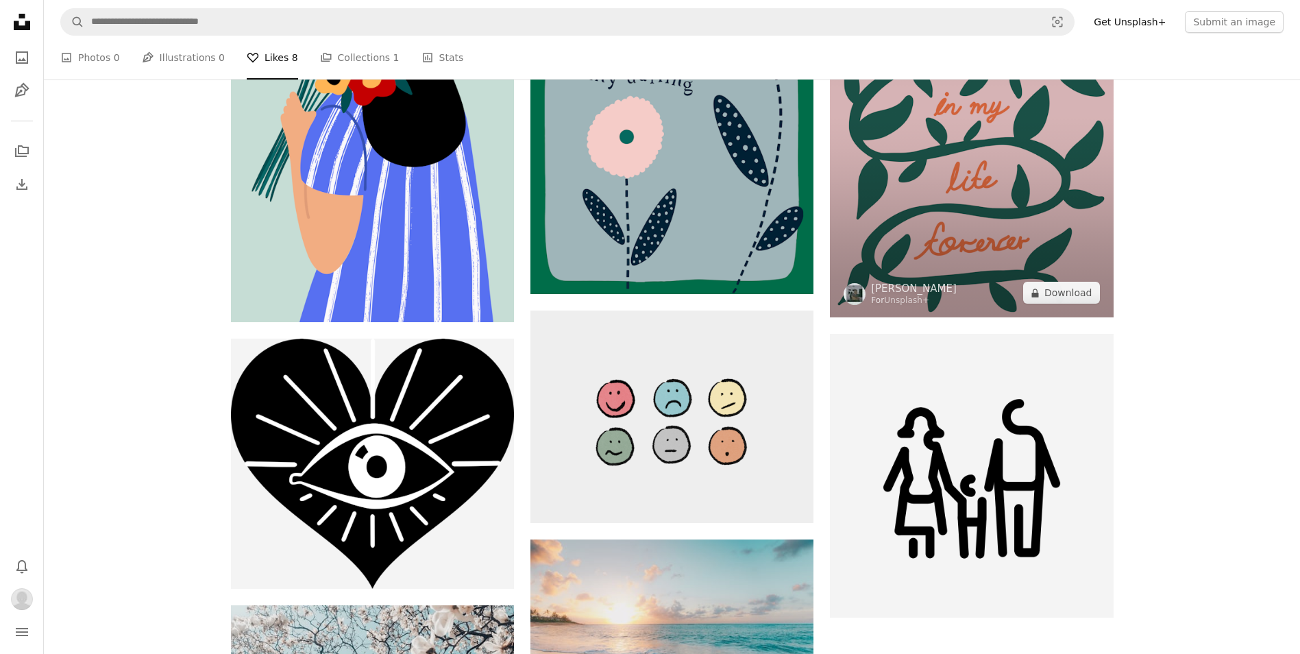
scroll to position [137, 0]
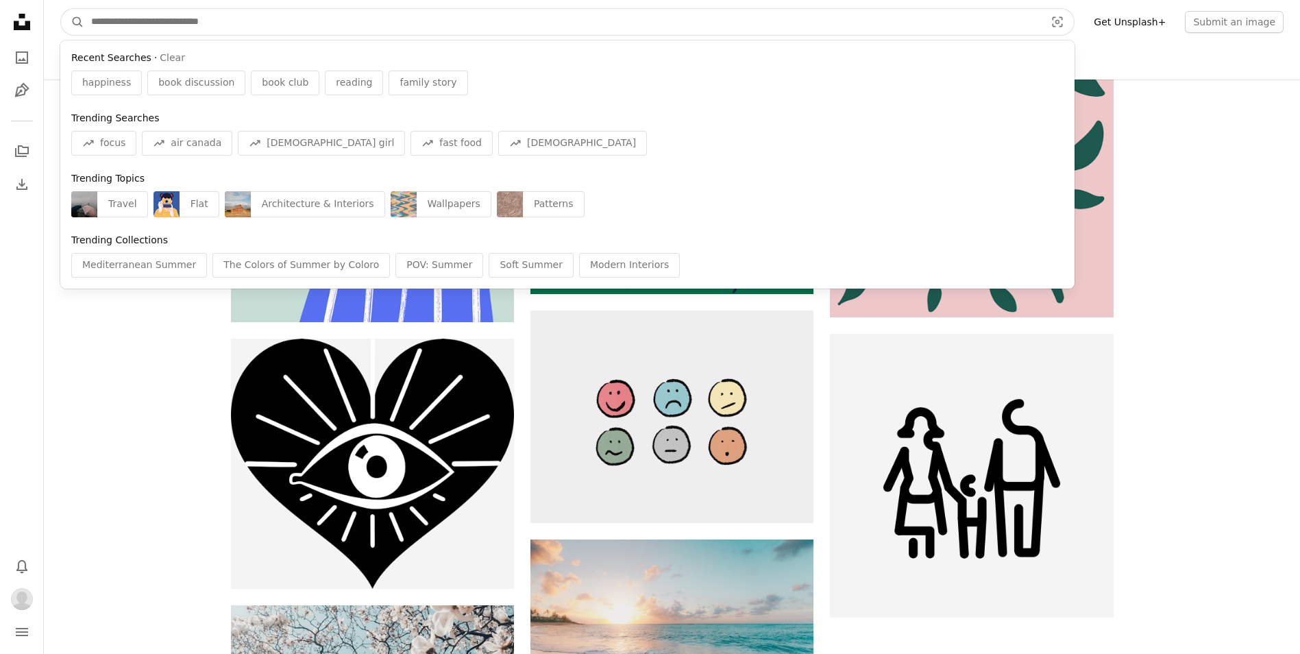
click at [561, 27] on input "Find visuals sitewide" at bounding box center [562, 22] width 957 height 26
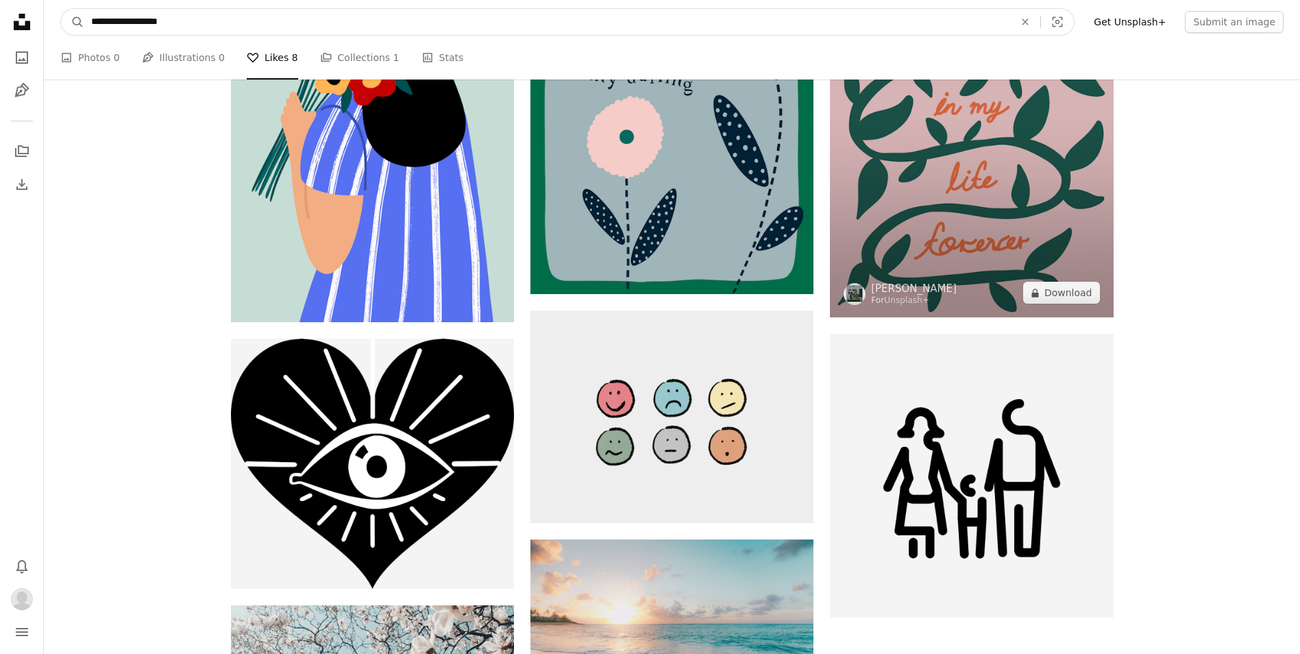
type input "**********"
click button "A magnifying glass" at bounding box center [72, 22] width 23 height 26
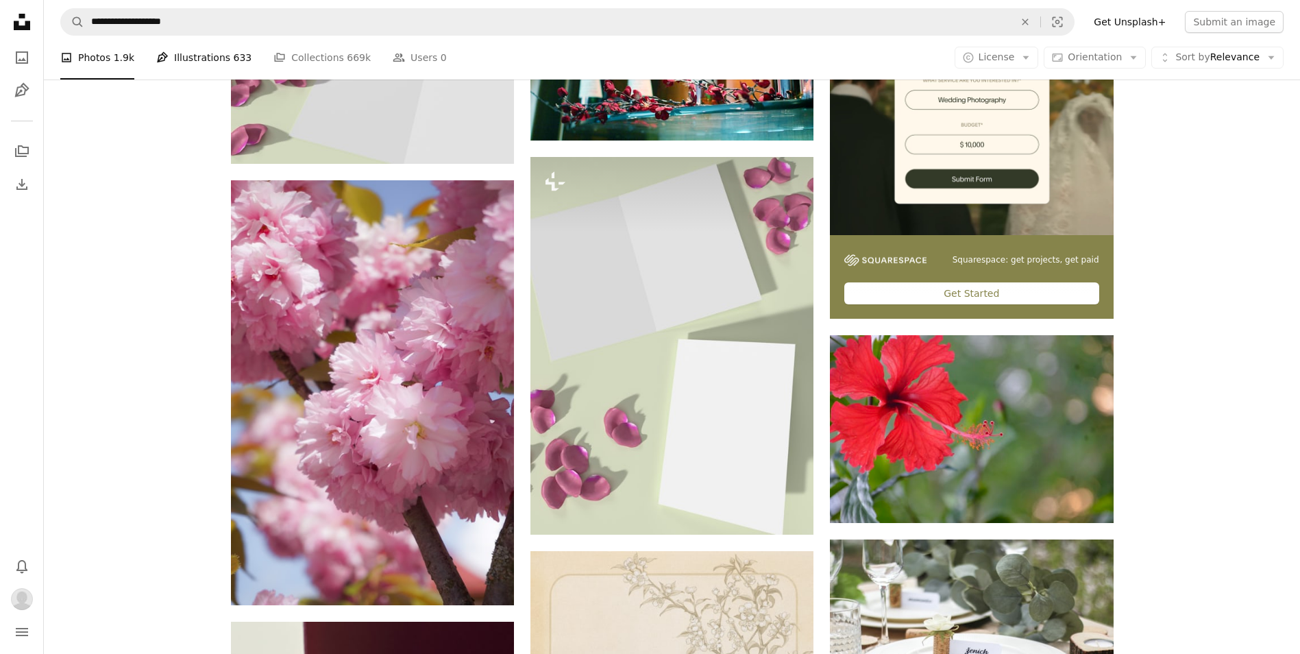
click at [196, 79] on link "Pen Tool Illustrations 633" at bounding box center [203, 58] width 95 height 44
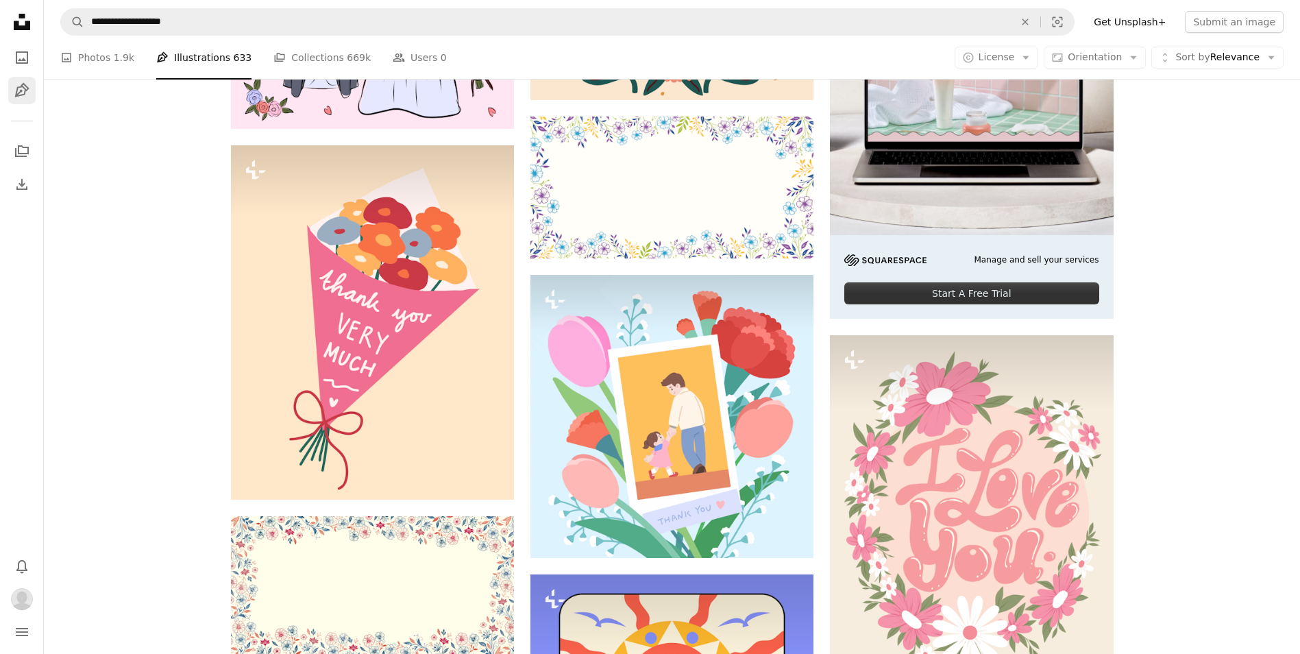
click at [28, 86] on icon "Pen Tool" at bounding box center [22, 90] width 16 height 16
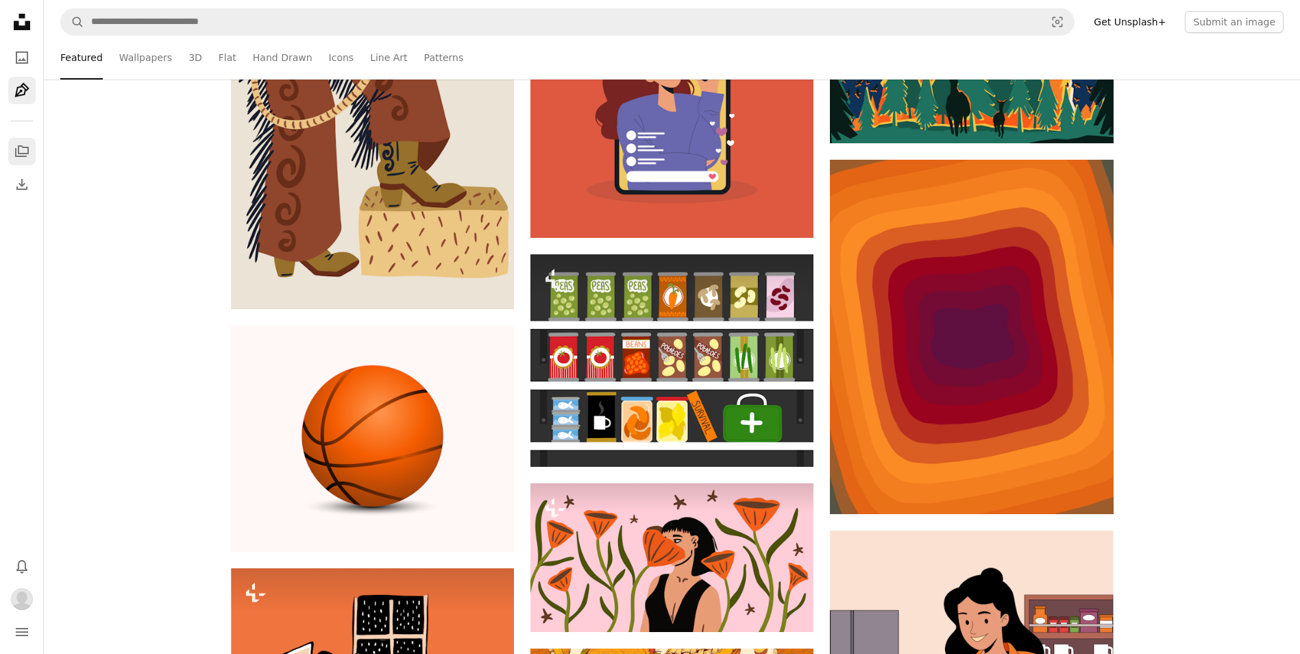
click at [20, 140] on link "A stack of folders" at bounding box center [21, 151] width 27 height 27
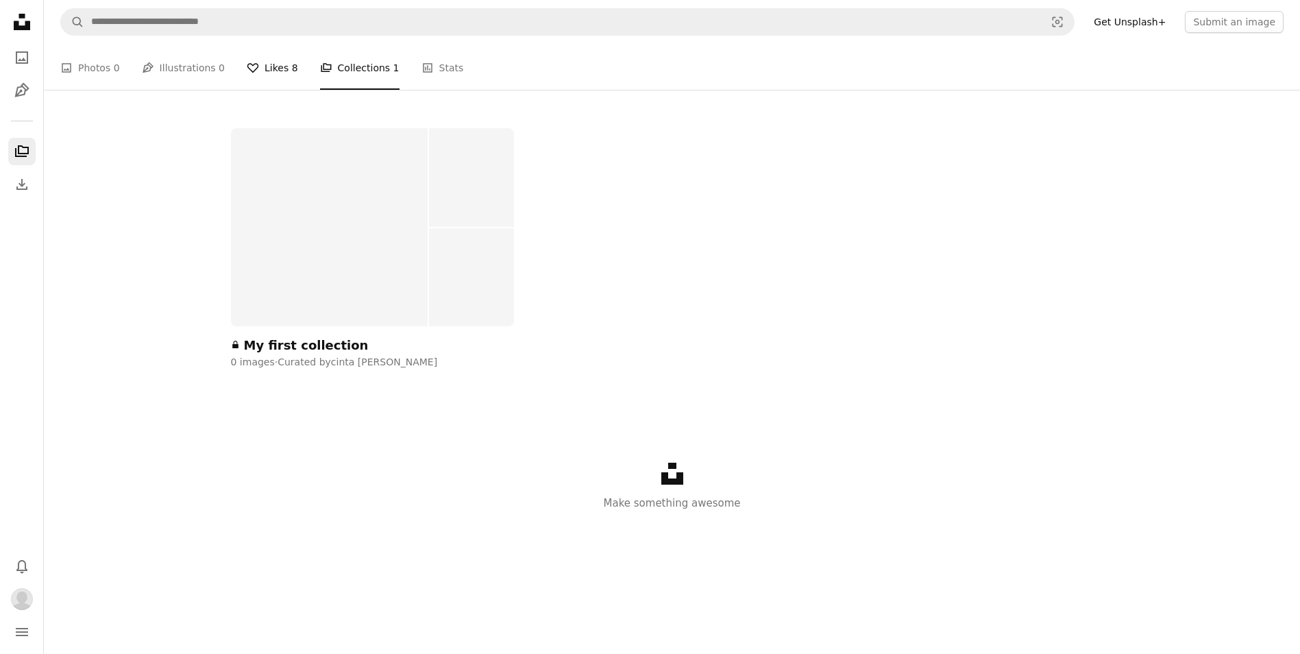
click at [292, 75] on span "8" at bounding box center [295, 67] width 6 height 15
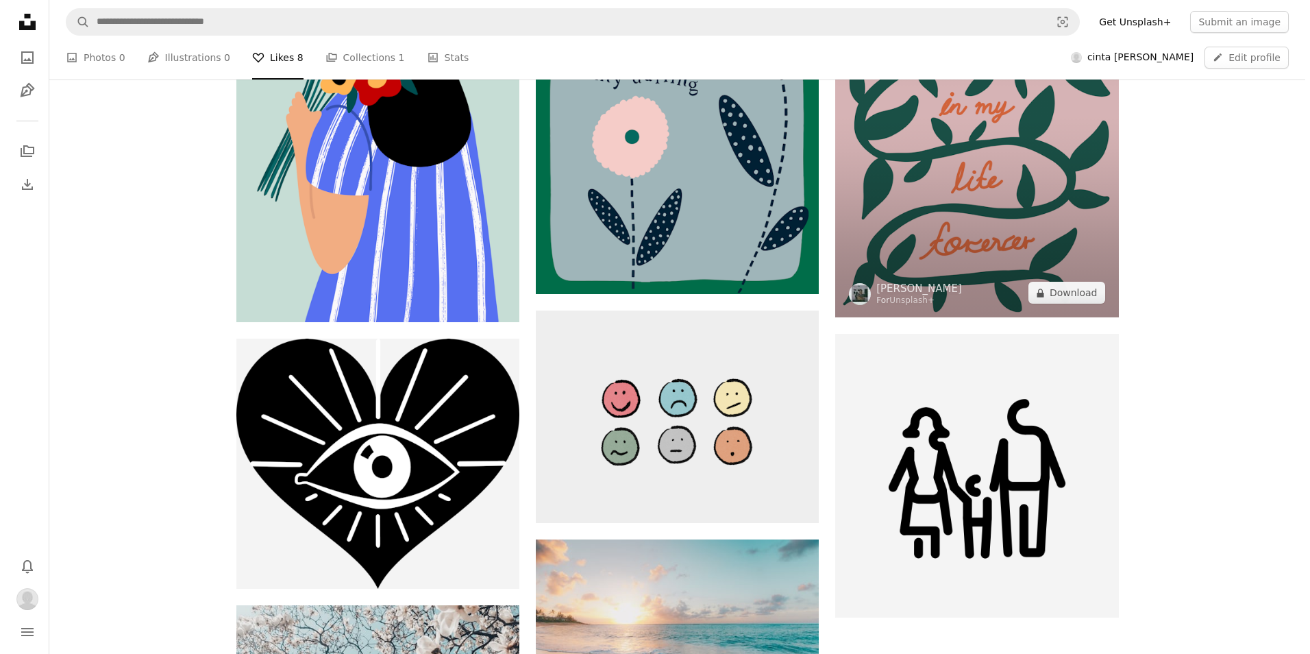
scroll to position [206, 0]
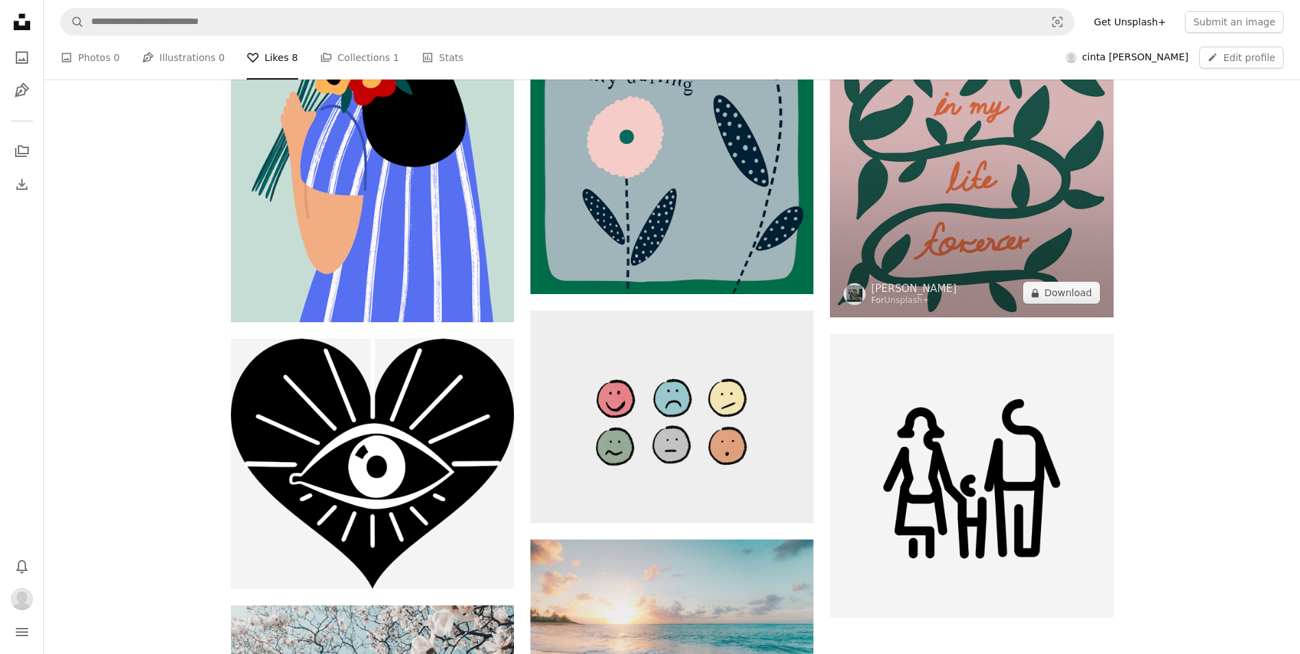
click at [1014, 317] on img at bounding box center [971, 107] width 283 height 420
